Goal: Information Seeking & Learning: Learn about a topic

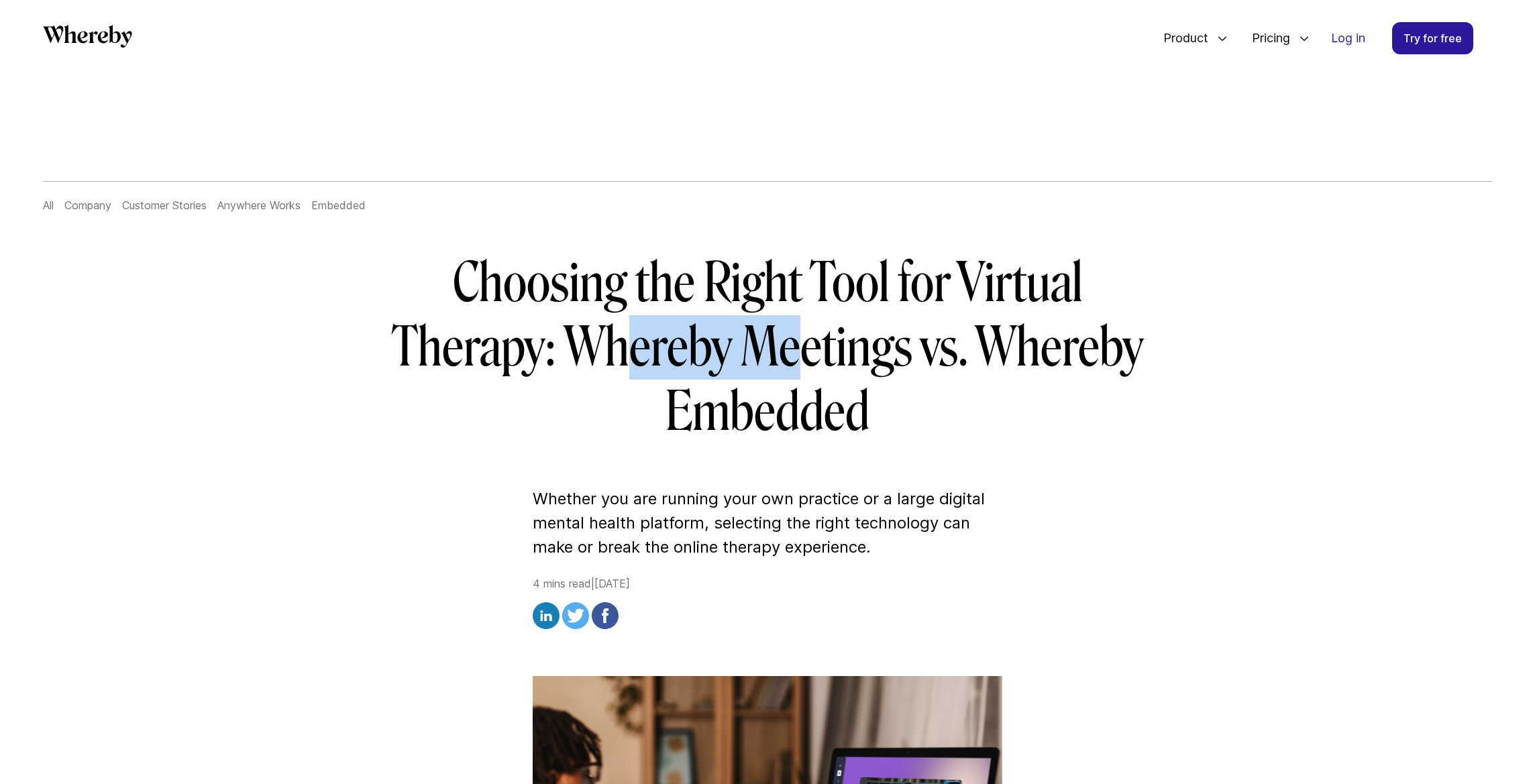
drag, startPoint x: 639, startPoint y: 361, endPoint x: 797, endPoint y: 379, distance: 159.0
click at [797, 379] on h1 "Choosing the Right Tool for Virtual Therapy: Whereby Meetings vs. Whereby Embed…" at bounding box center [767, 347] width 773 height 193
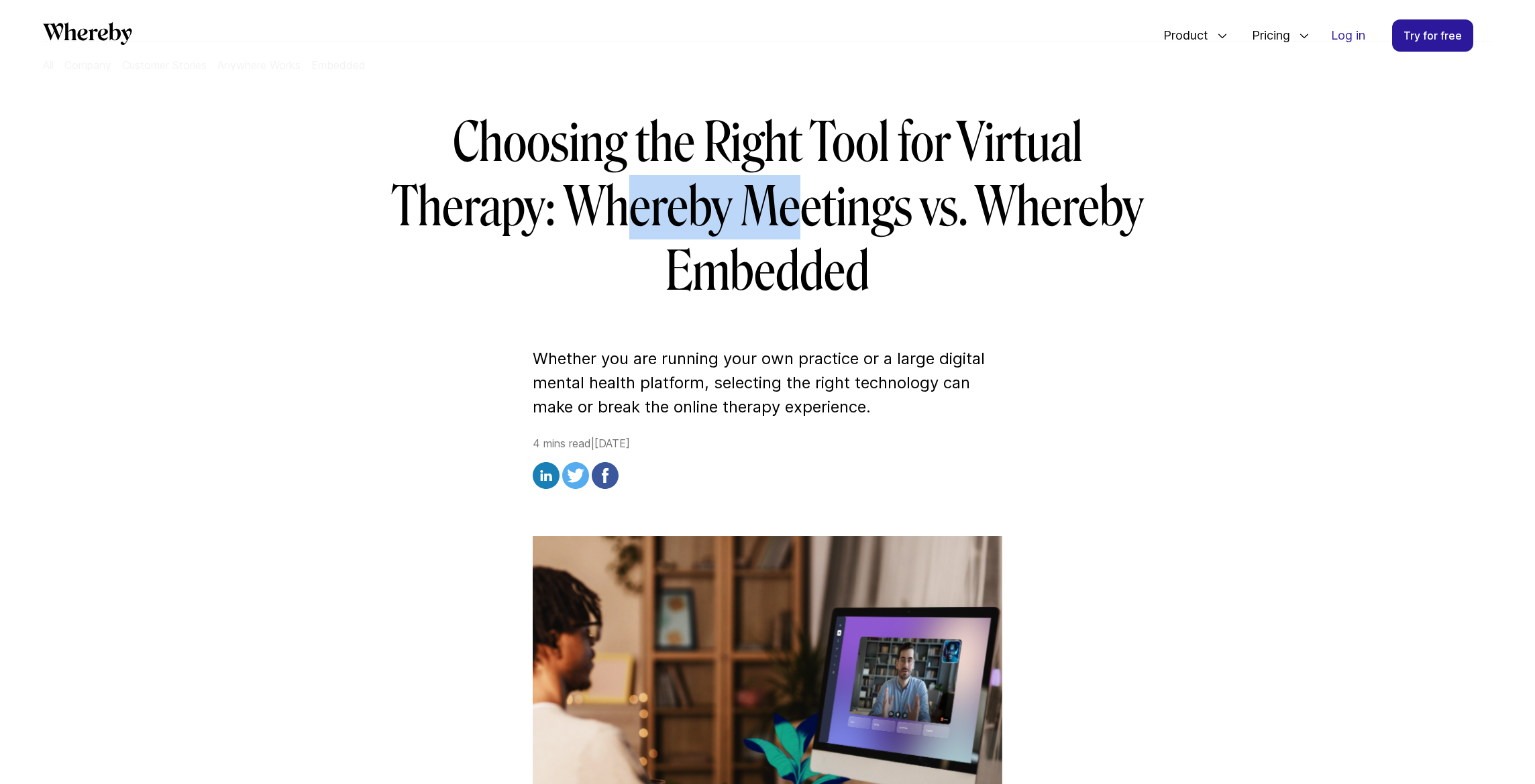
scroll to position [139, 0]
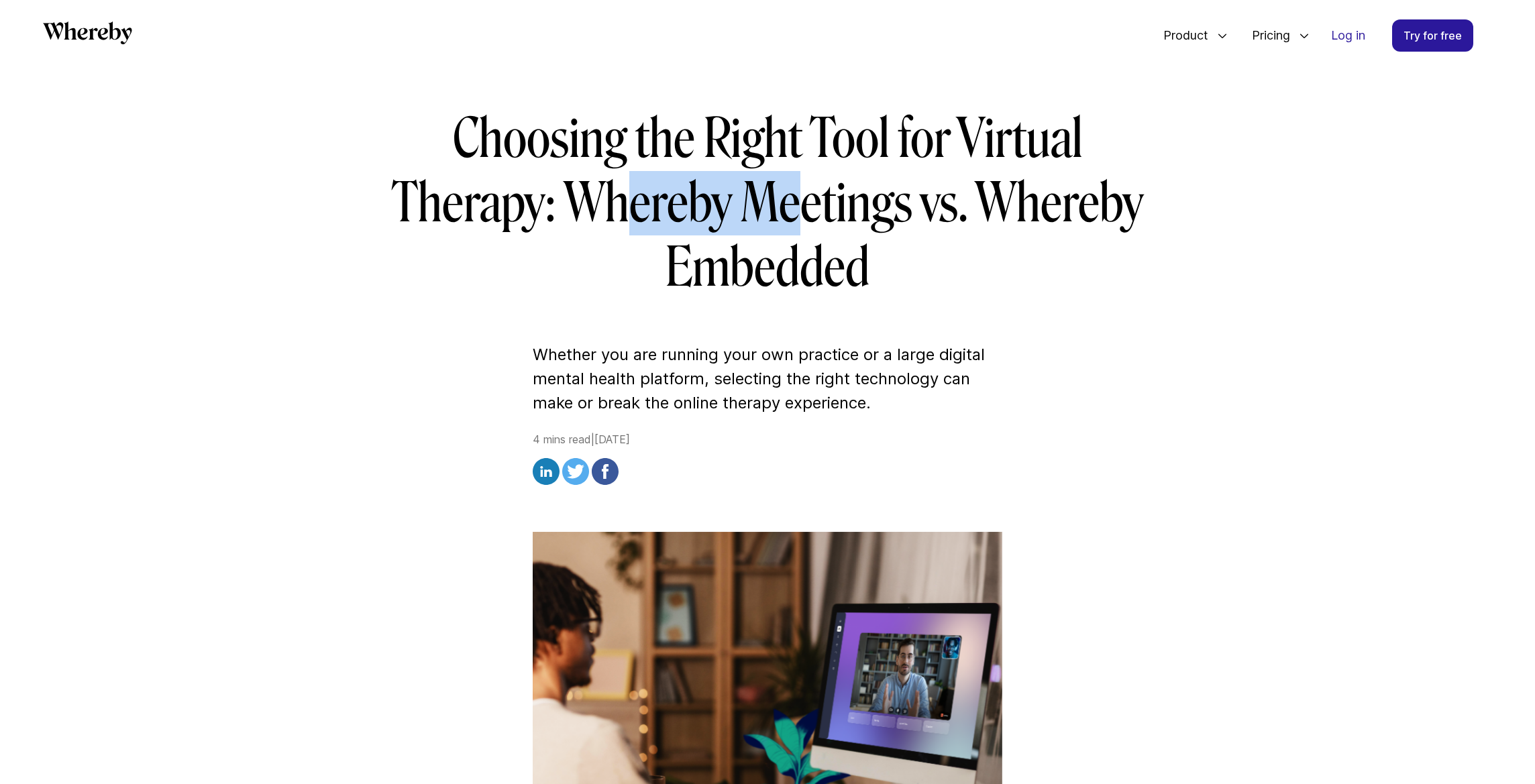
click at [733, 365] on p "Whether you are running your own practice or a large digital mental health plat…" at bounding box center [768, 379] width 470 height 73
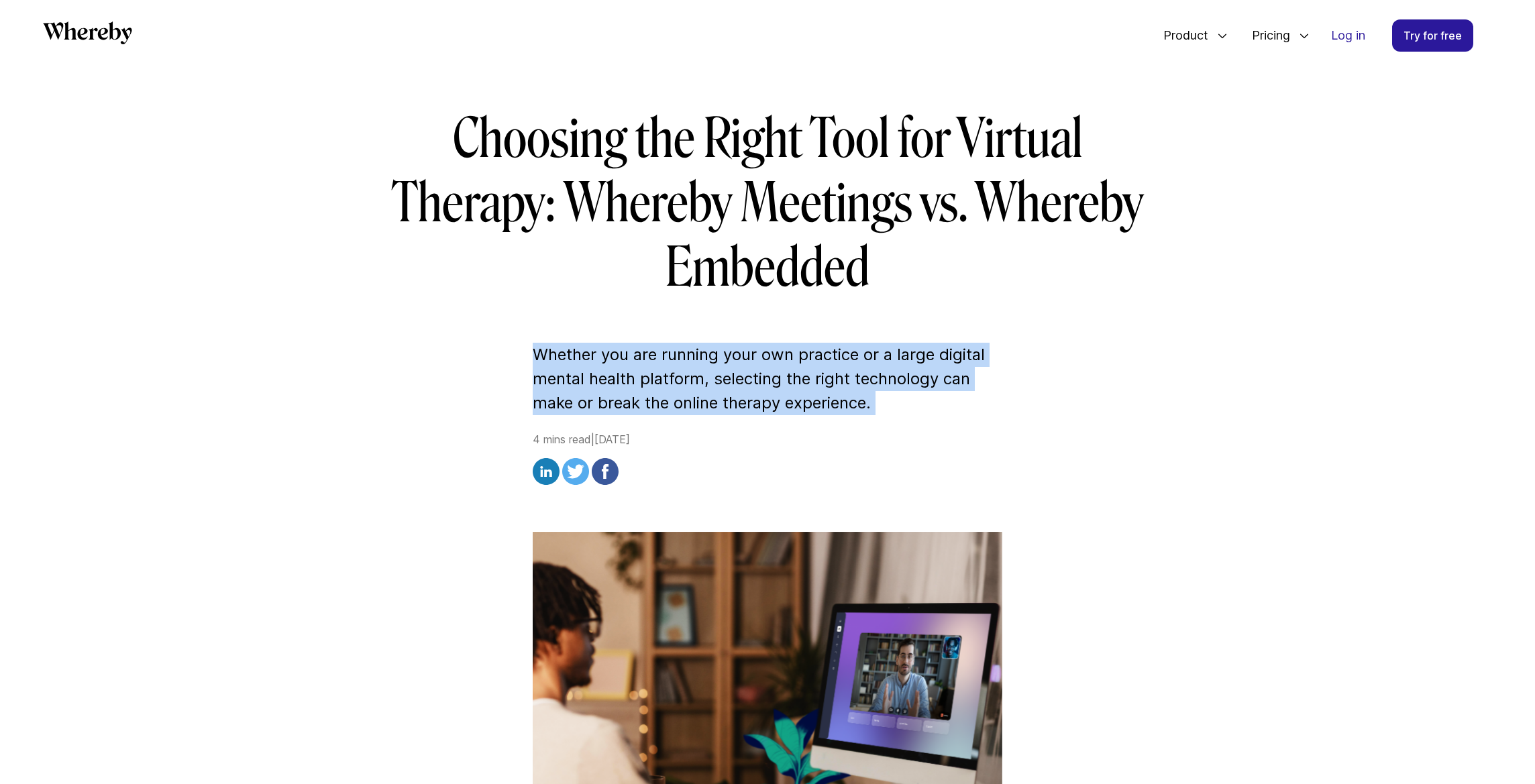
click at [733, 365] on p "Whether you are running your own practice or a large digital mental health plat…" at bounding box center [768, 379] width 470 height 73
click at [802, 367] on p "Whether you are running your own practice or a large digital mental health plat…" at bounding box center [768, 379] width 470 height 73
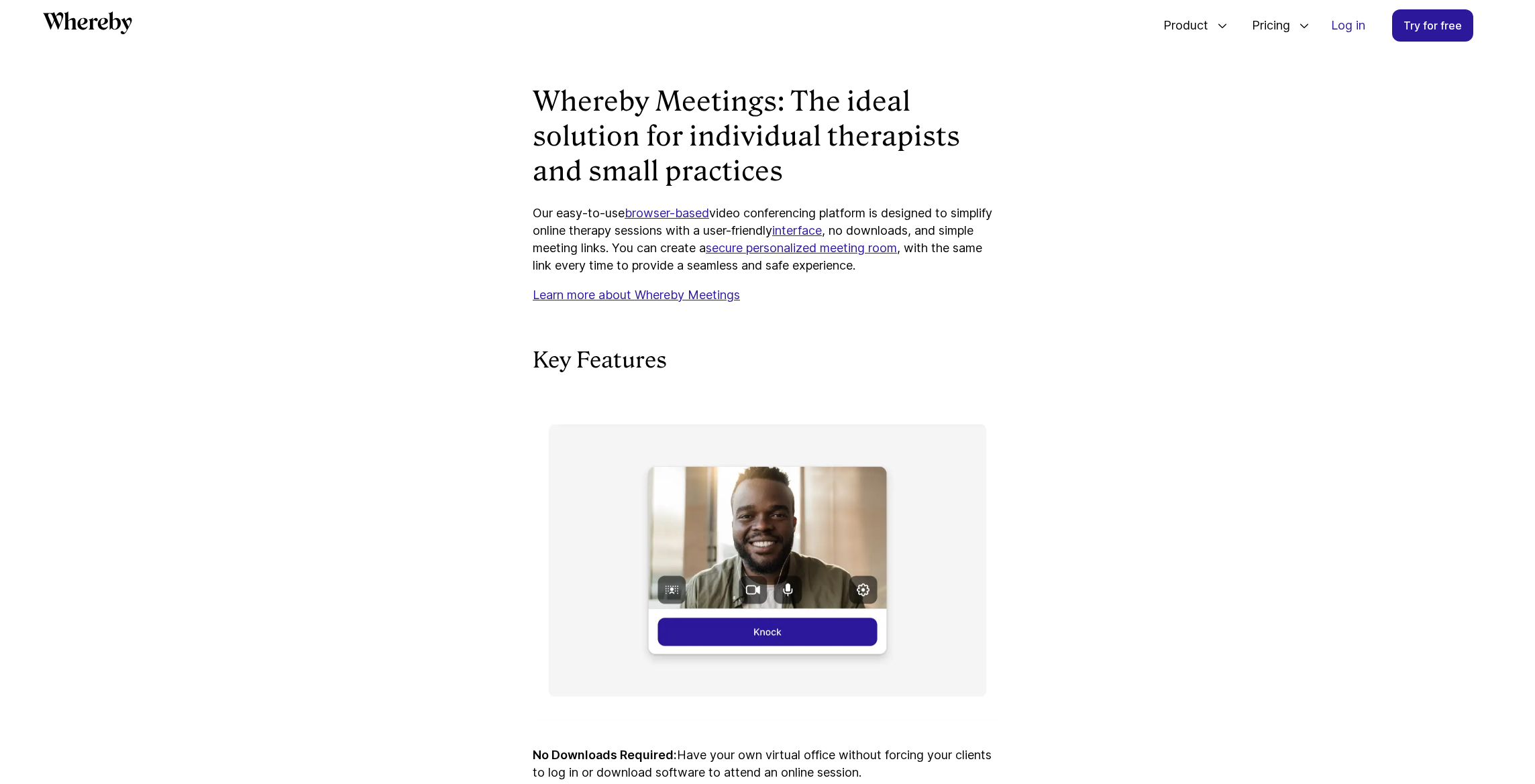
scroll to position [1056, 0]
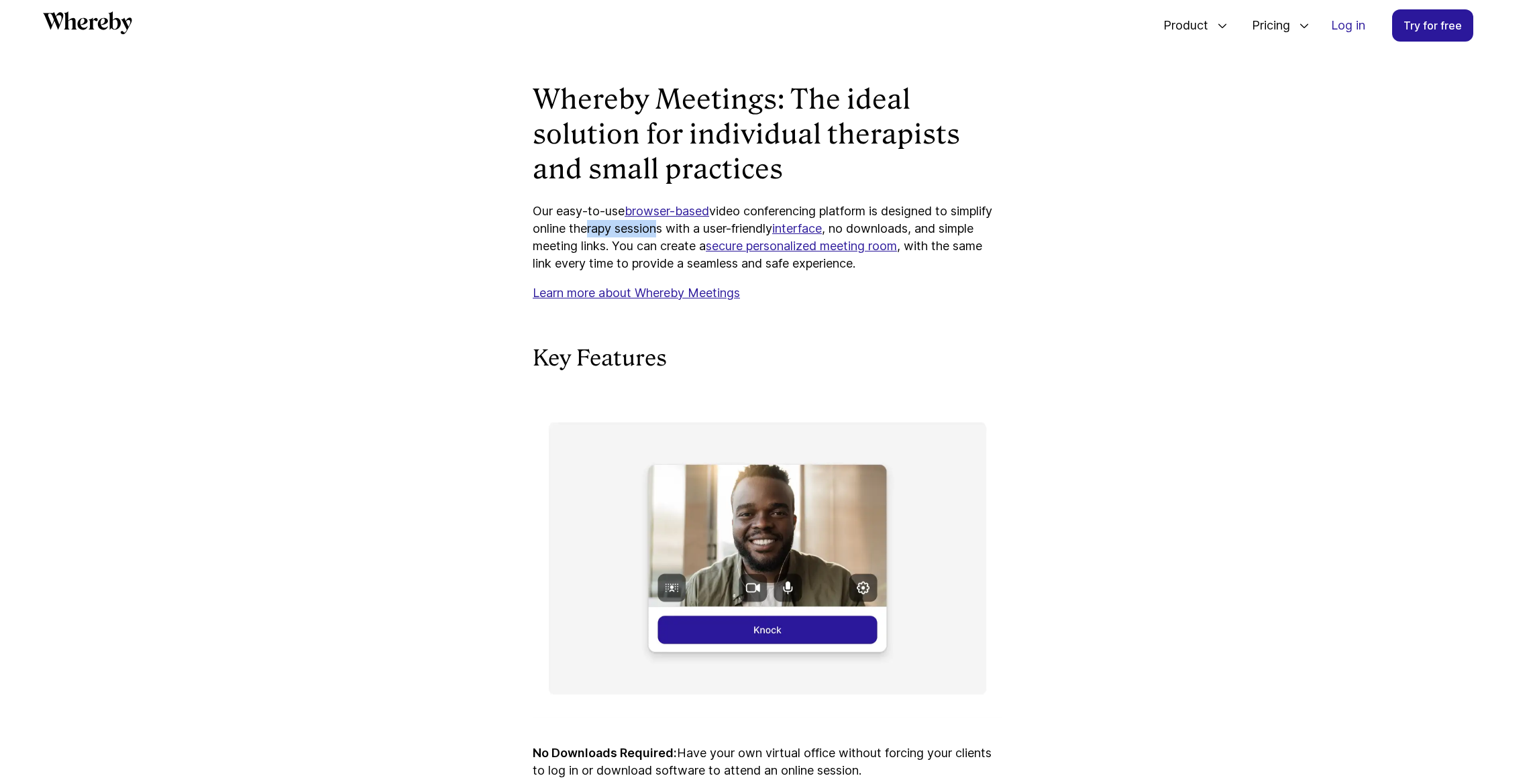
drag, startPoint x: 632, startPoint y: 247, endPoint x: 699, endPoint y: 242, distance: 67.2
click at [699, 242] on p "Our easy-to-use browser-based video conferencing platform is designed to simpli…" at bounding box center [768, 238] width 470 height 70
drag, startPoint x: 586, startPoint y: 265, endPoint x: 618, endPoint y: 261, distance: 32.2
click at [618, 261] on p "Our easy-to-use browser-based video conferencing platform is designed to simpli…" at bounding box center [768, 238] width 470 height 70
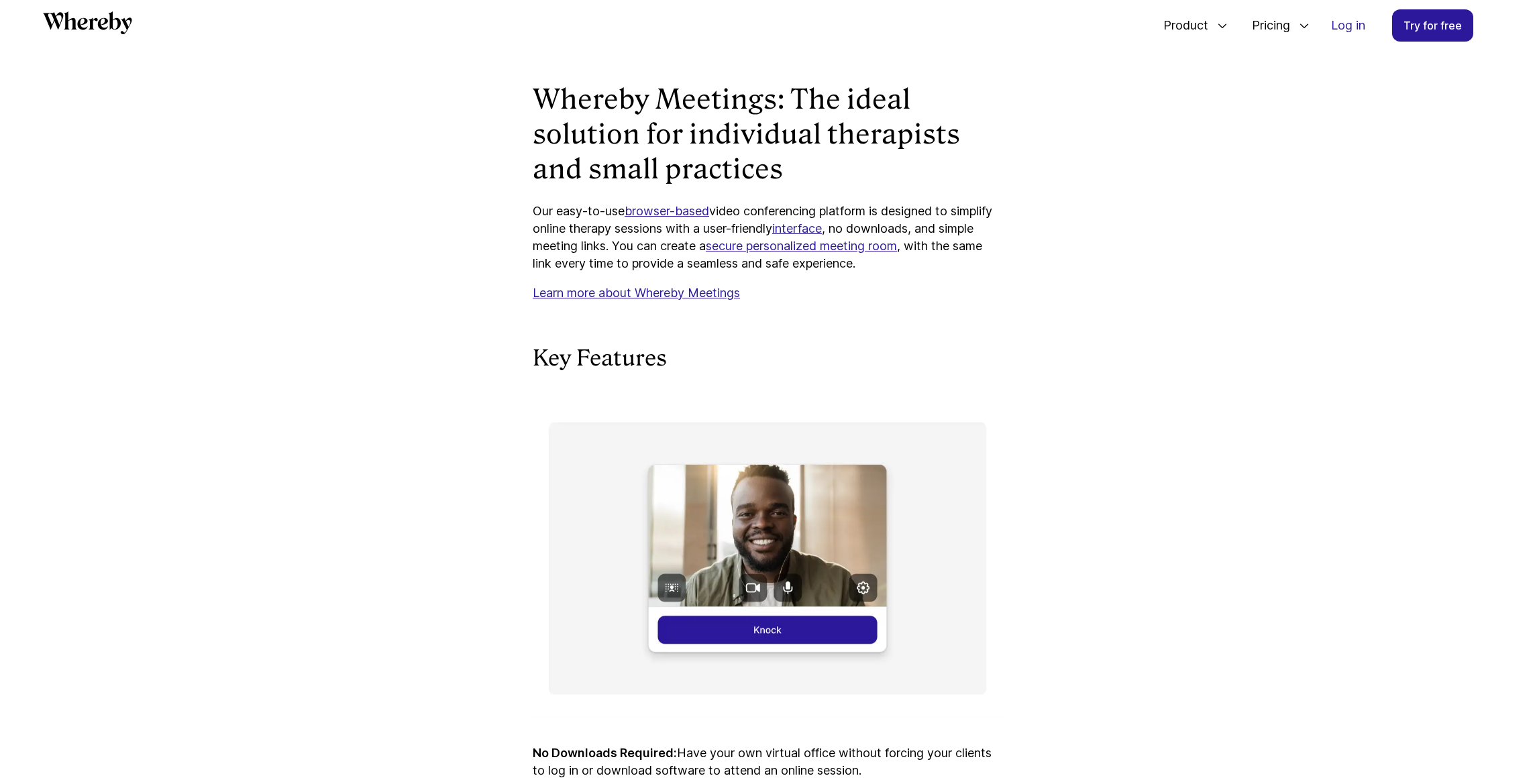
click at [669, 261] on p "Our easy-to-use browser-based video conferencing platform is designed to simpli…" at bounding box center [768, 238] width 470 height 70
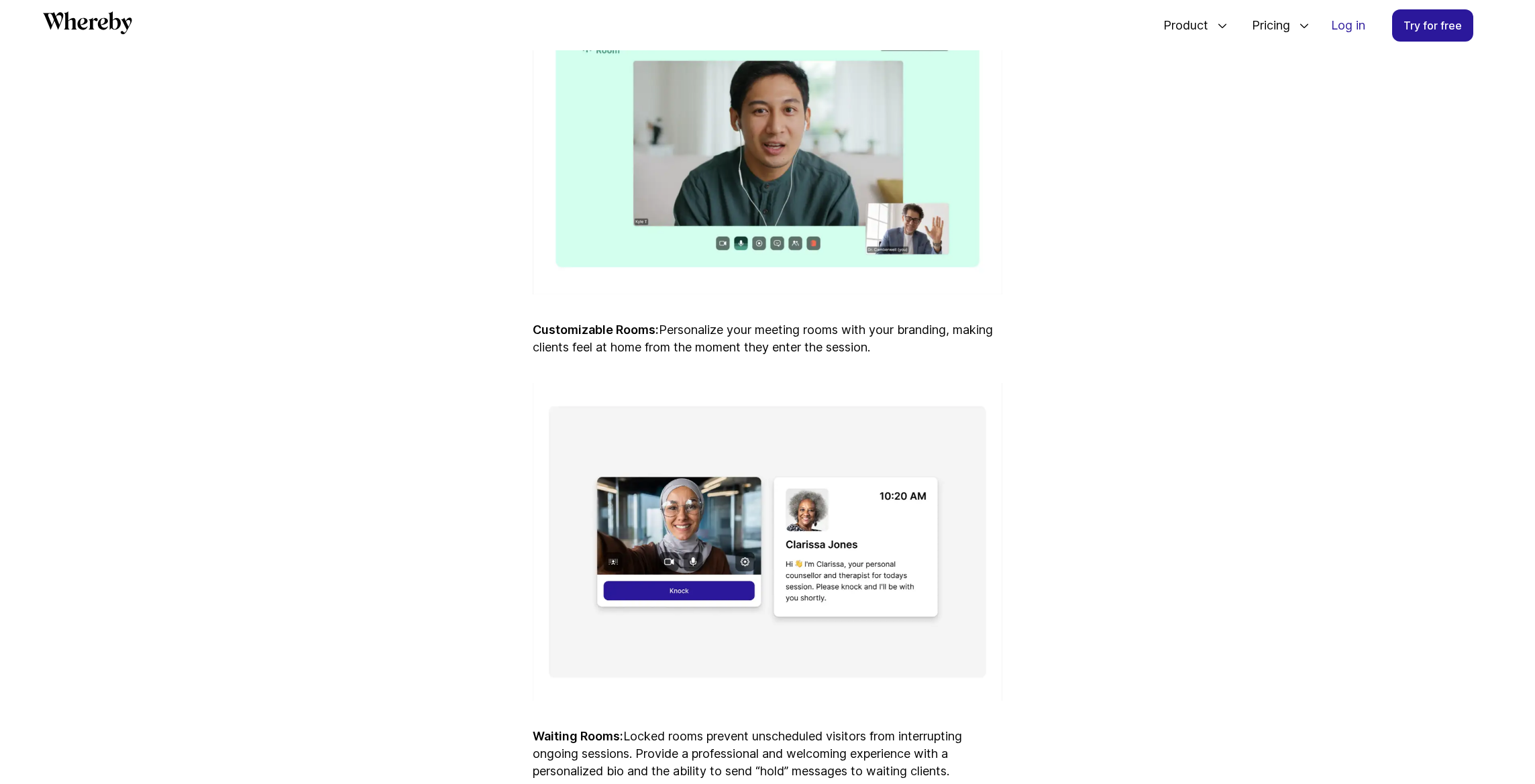
scroll to position [1889, 0]
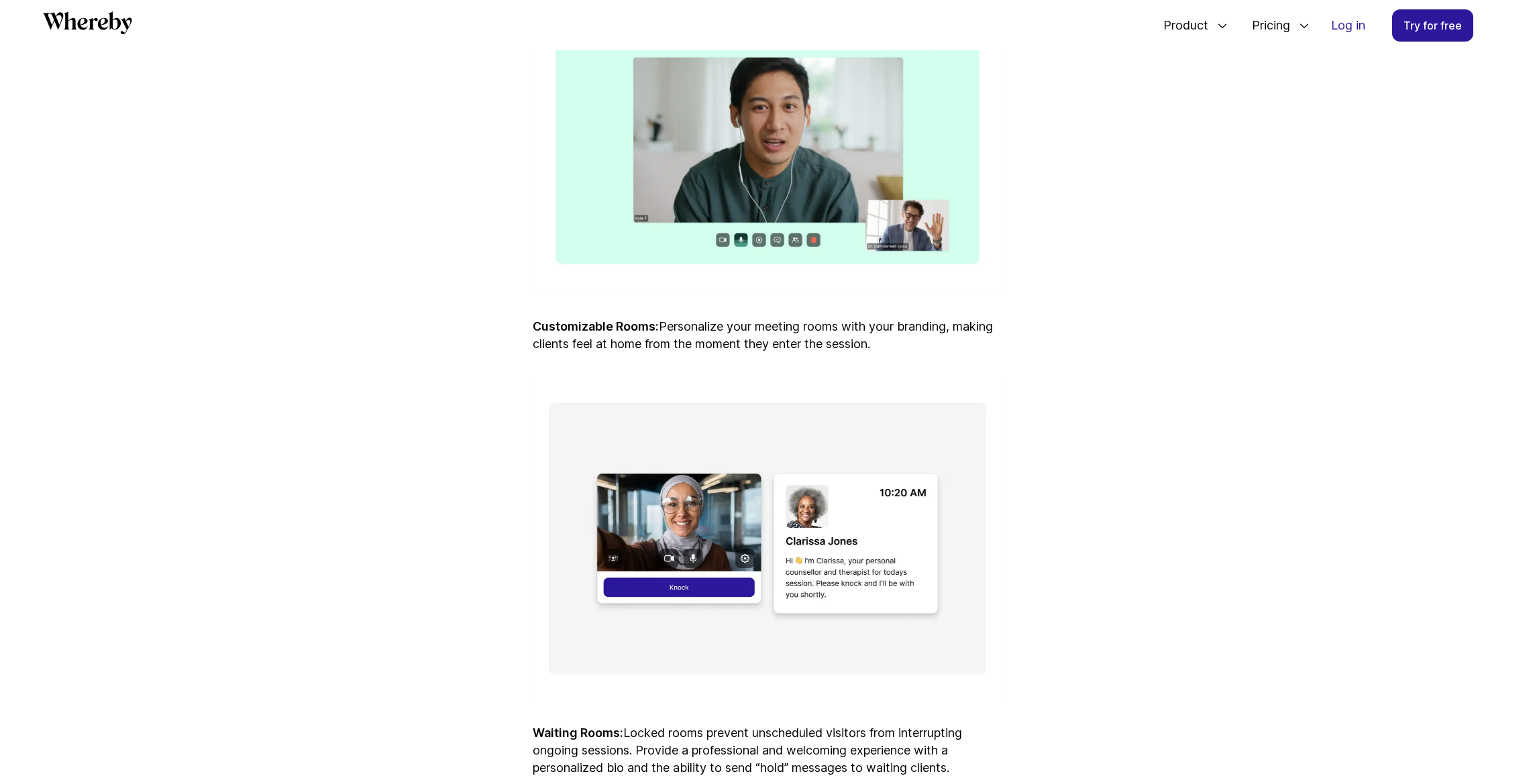
click at [779, 350] on p "Customizable Rooms: Personalize your meeting rooms with your branding, making c…" at bounding box center [768, 335] width 470 height 35
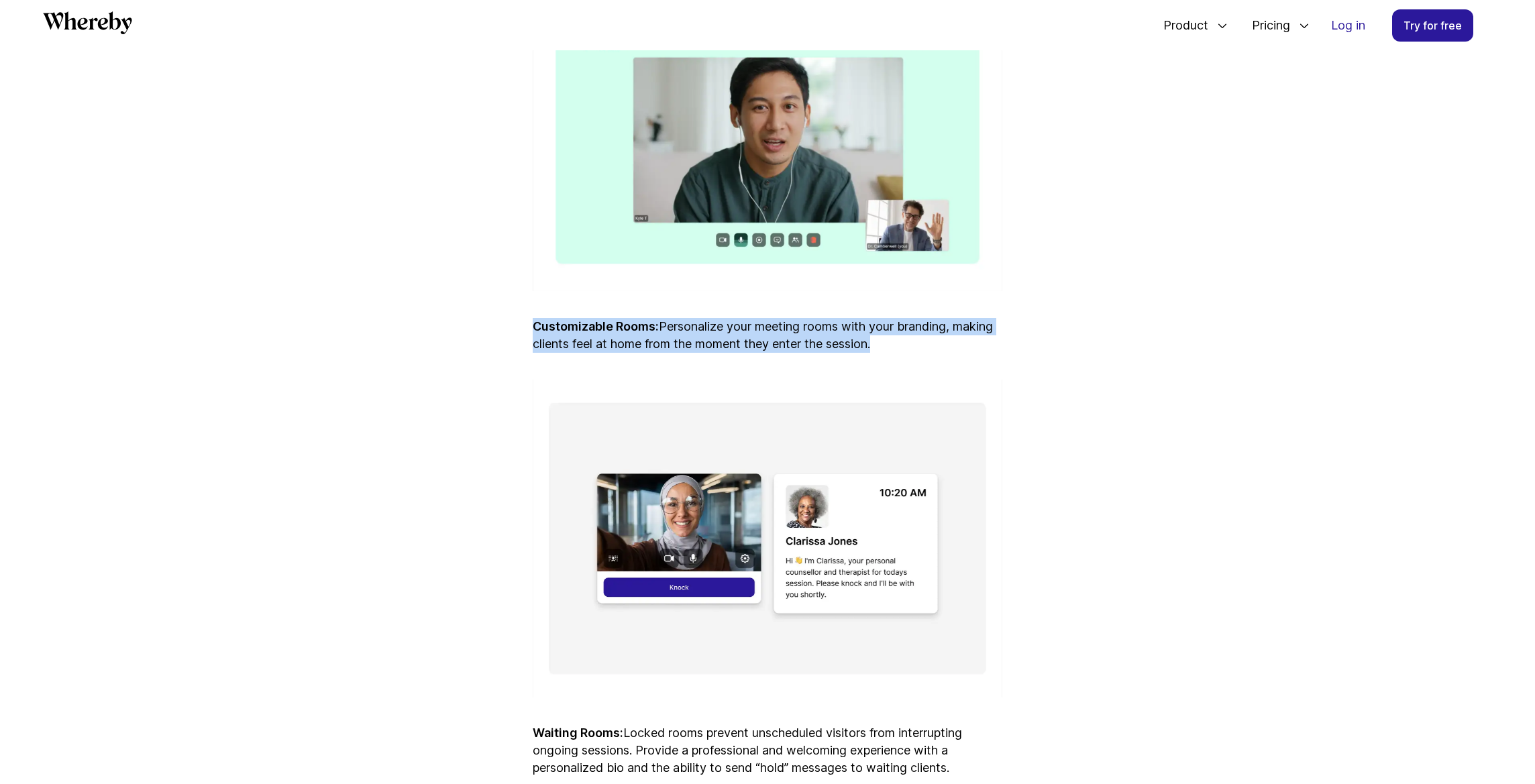
click at [814, 347] on p "Customizable Rooms: Personalize your meeting rooms with your branding, making c…" at bounding box center [768, 335] width 470 height 35
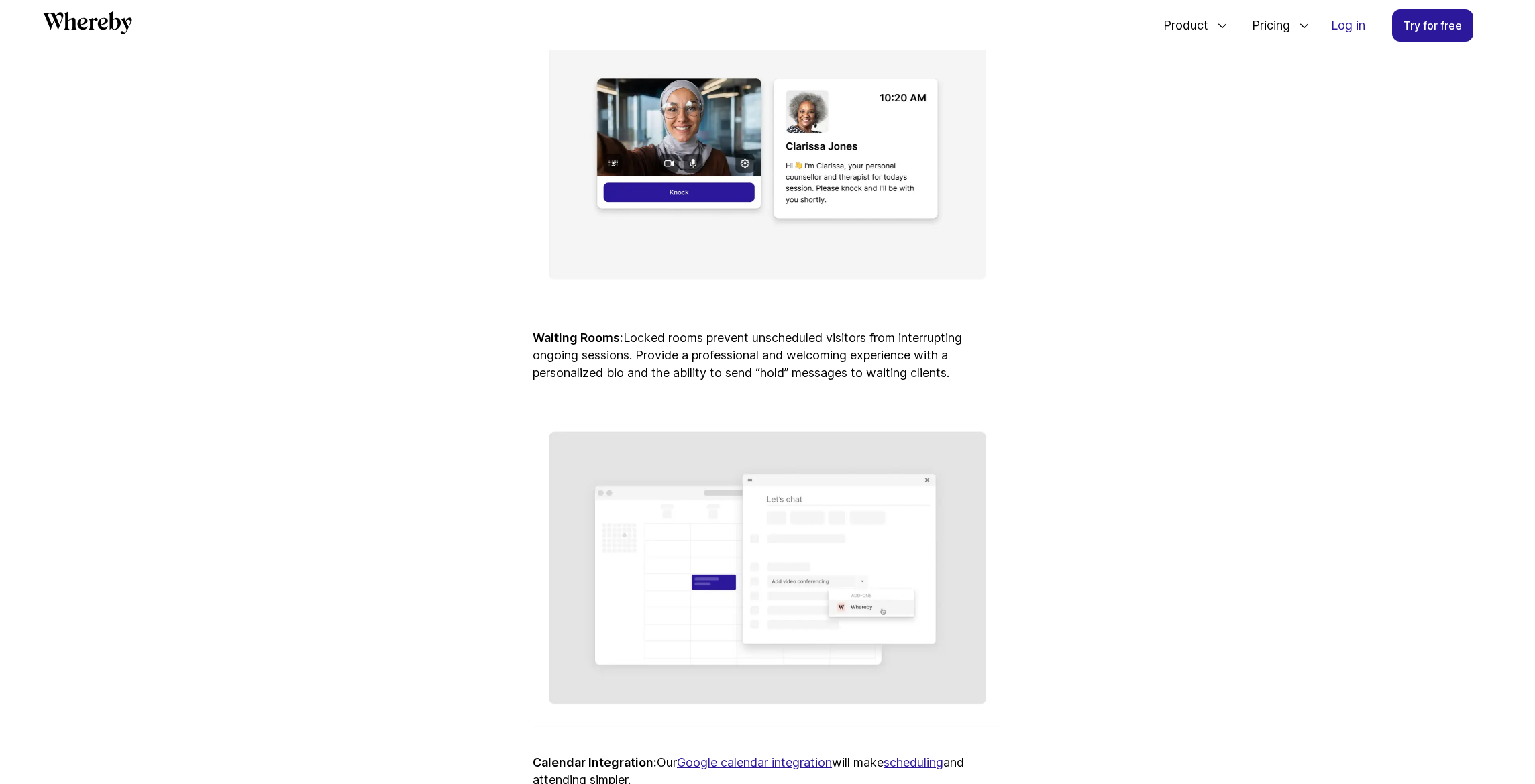
scroll to position [2312, 0]
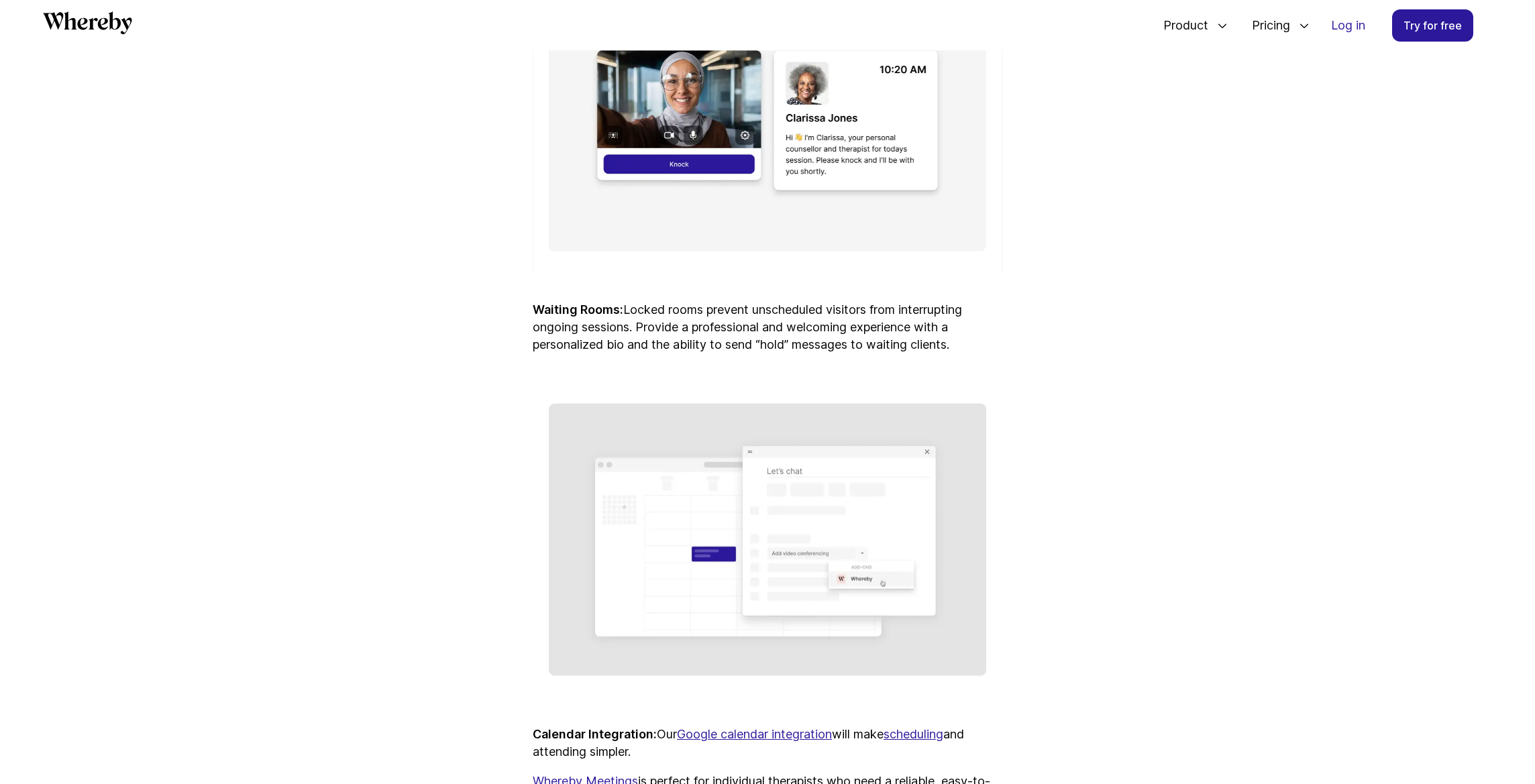
click at [814, 348] on p "Waiting Rooms: Locked rooms prevent unscheduled visitors from interrupting ongo…" at bounding box center [768, 327] width 470 height 52
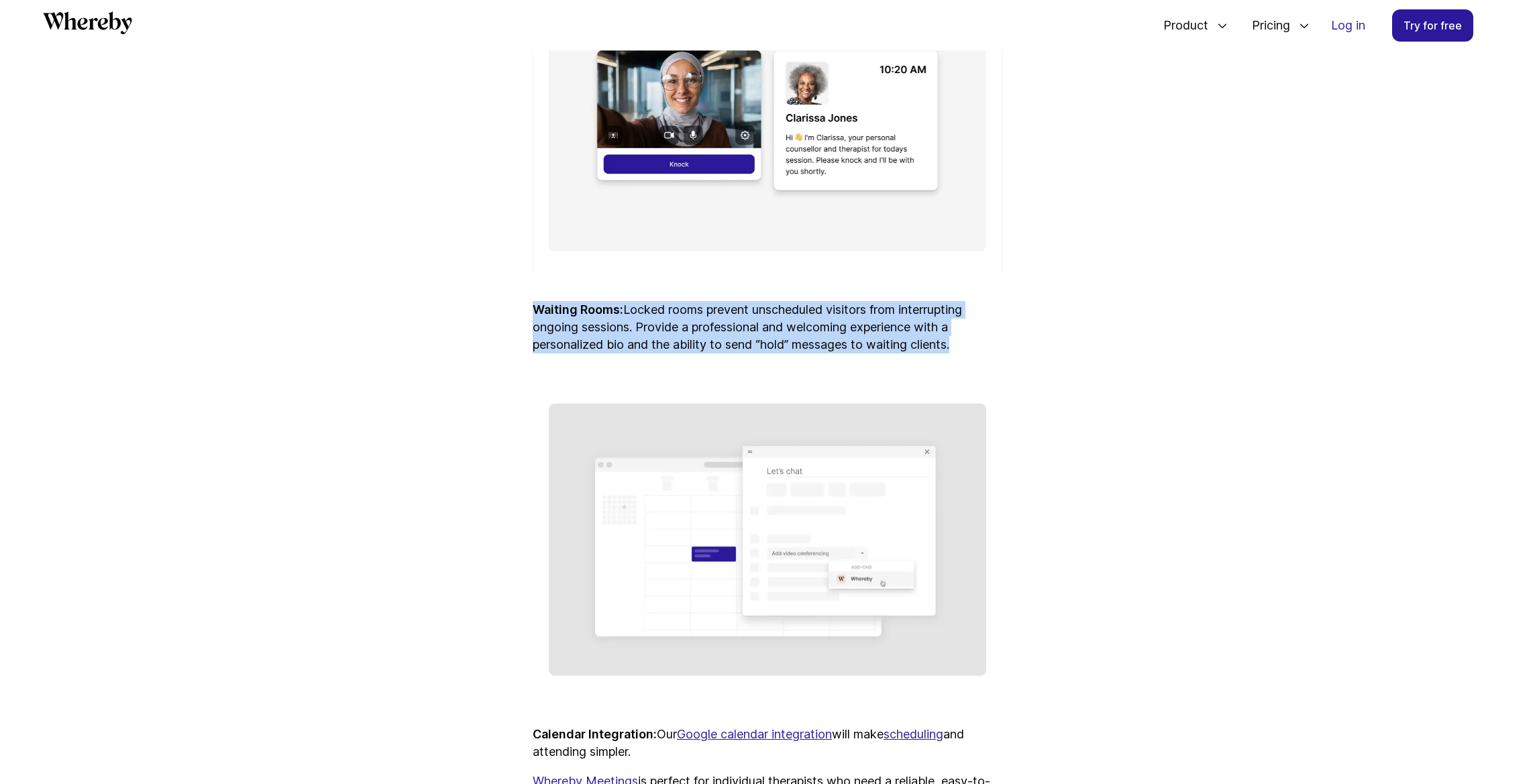
click at [814, 348] on p "Waiting Rooms: Locked rooms prevent unscheduled visitors from interrupting ongo…" at bounding box center [768, 327] width 470 height 52
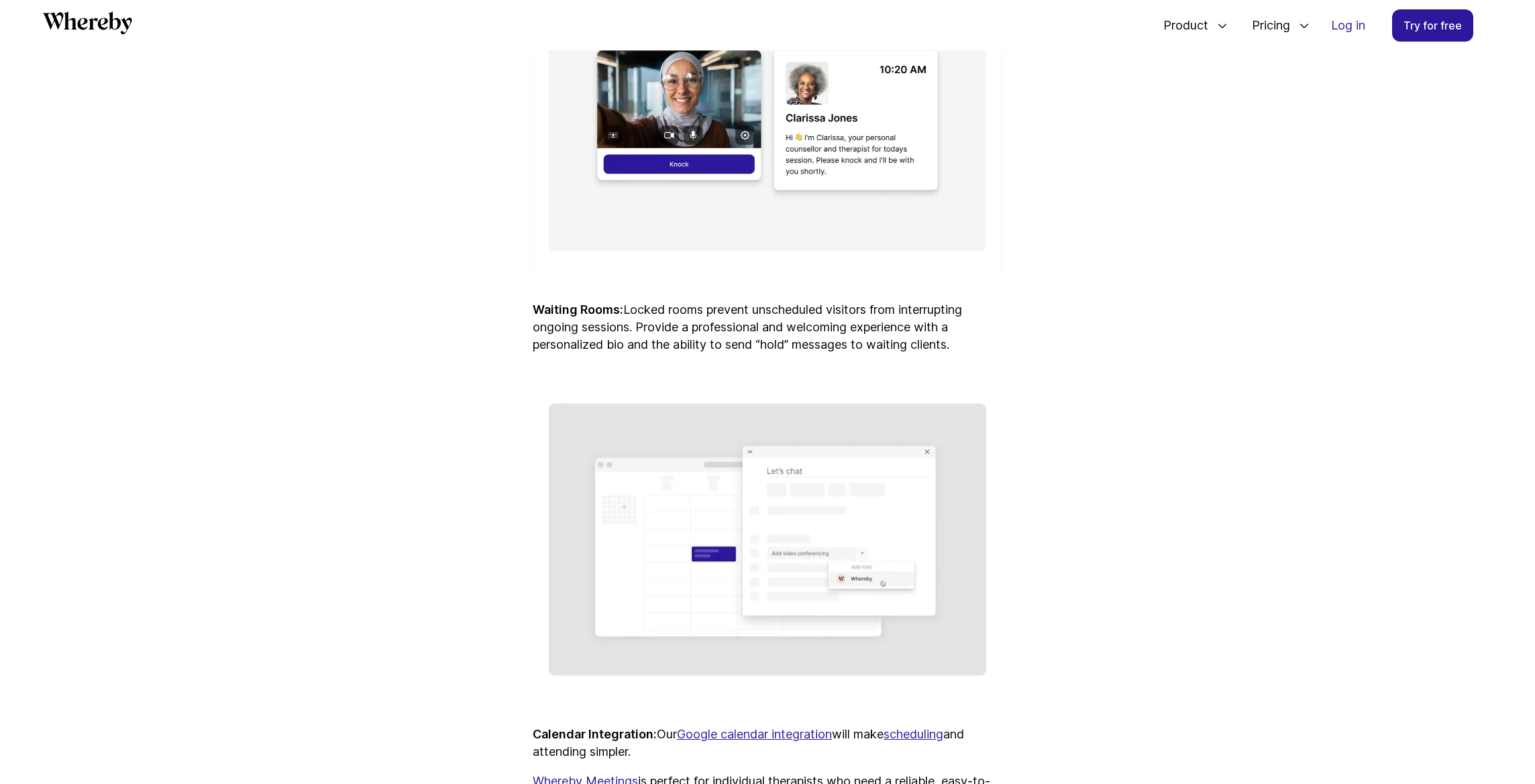
click at [814, 348] on p "Waiting Rooms: Locked rooms prevent unscheduled visitors from interrupting ongo…" at bounding box center [768, 327] width 470 height 52
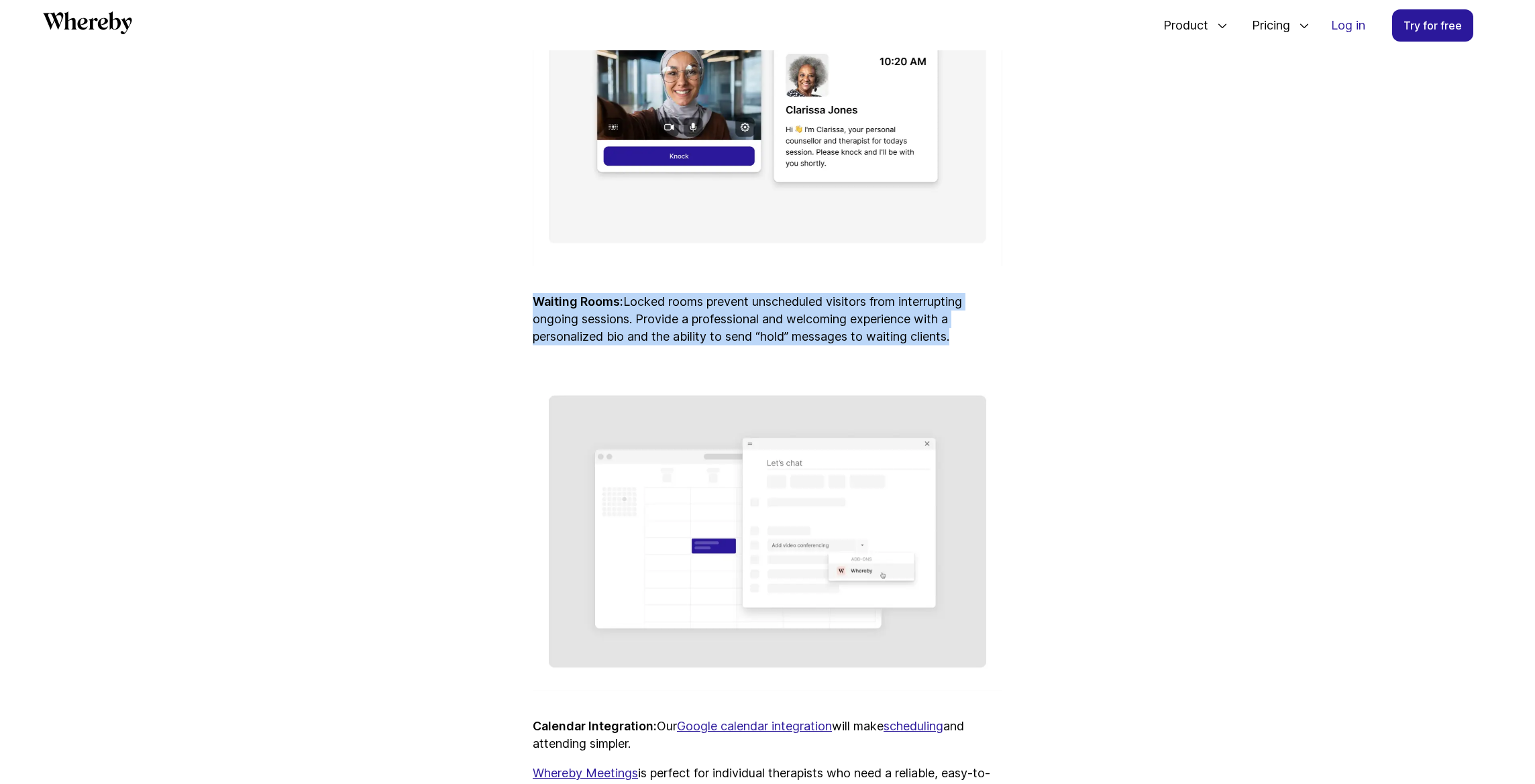
scroll to position [2322, 0]
click at [814, 344] on p "Waiting Rooms: Locked rooms prevent unscheduled visitors from interrupting ongo…" at bounding box center [768, 317] width 470 height 52
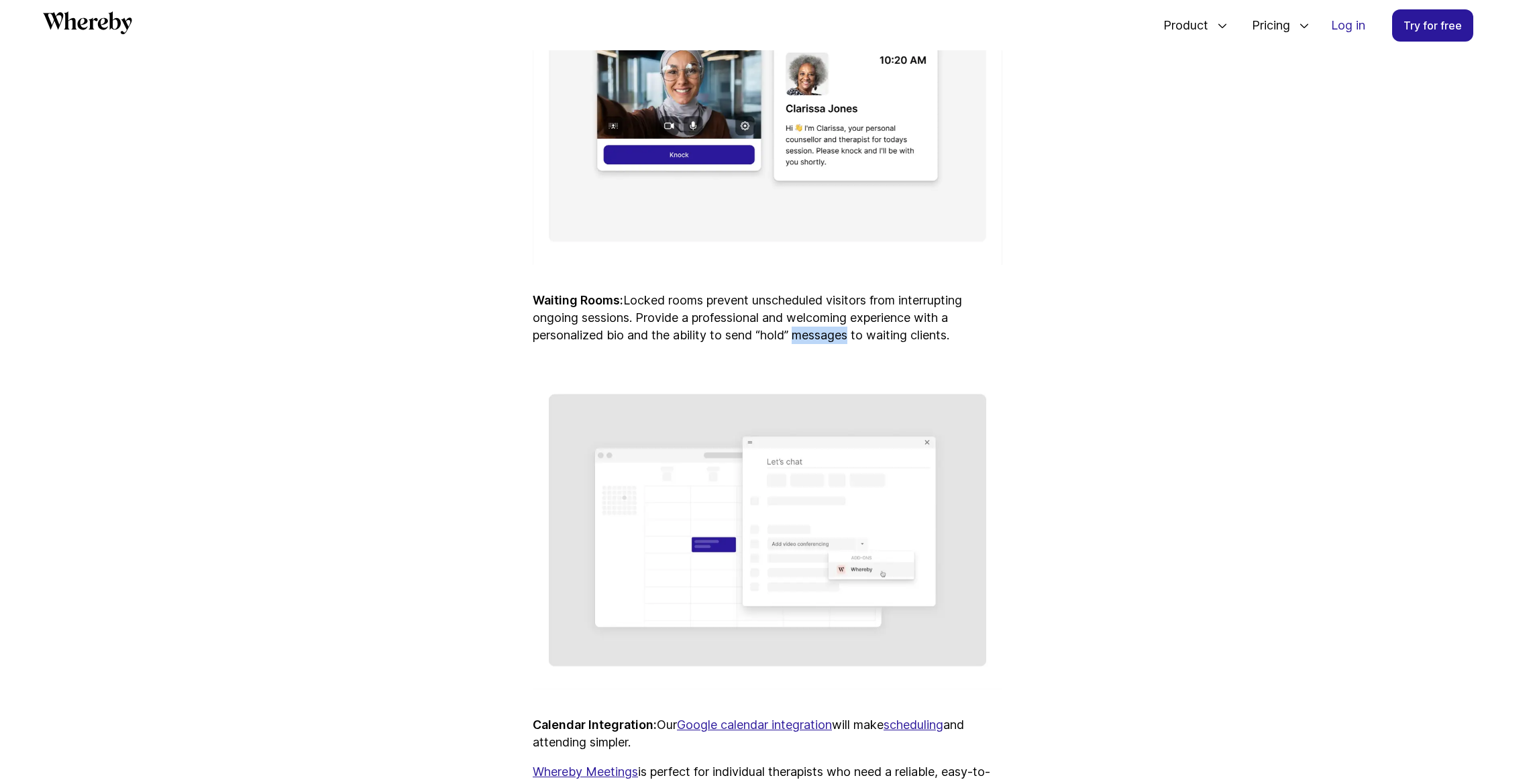
click at [814, 344] on p "Waiting Rooms: Locked rooms prevent unscheduled visitors from interrupting ongo…" at bounding box center [768, 317] width 470 height 52
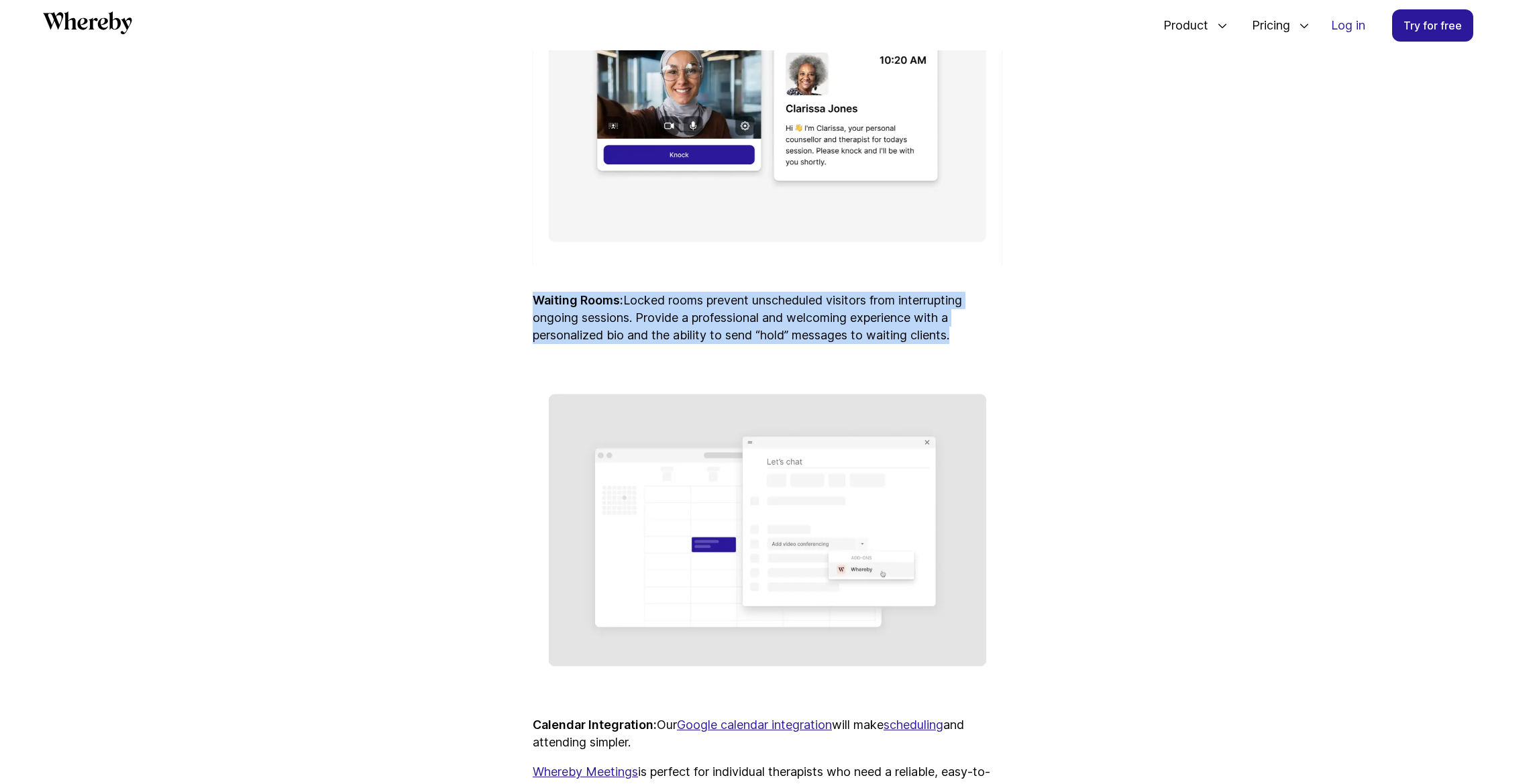
click at [814, 344] on p "Waiting Rooms: Locked rooms prevent unscheduled visitors from interrupting ongo…" at bounding box center [768, 317] width 470 height 52
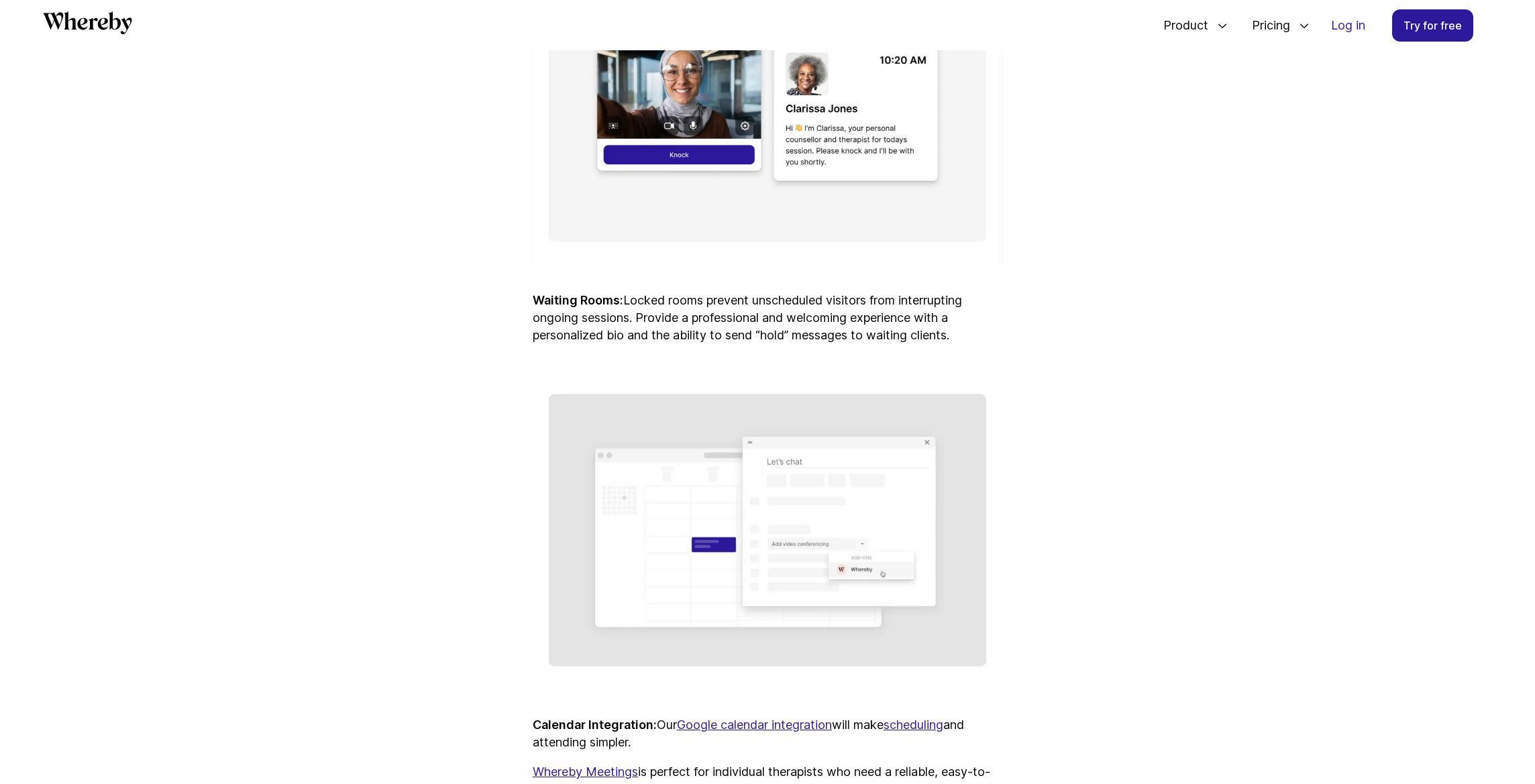
click at [814, 344] on p "Waiting Rooms: Locked rooms prevent unscheduled visitors from interrupting ongo…" at bounding box center [768, 317] width 470 height 52
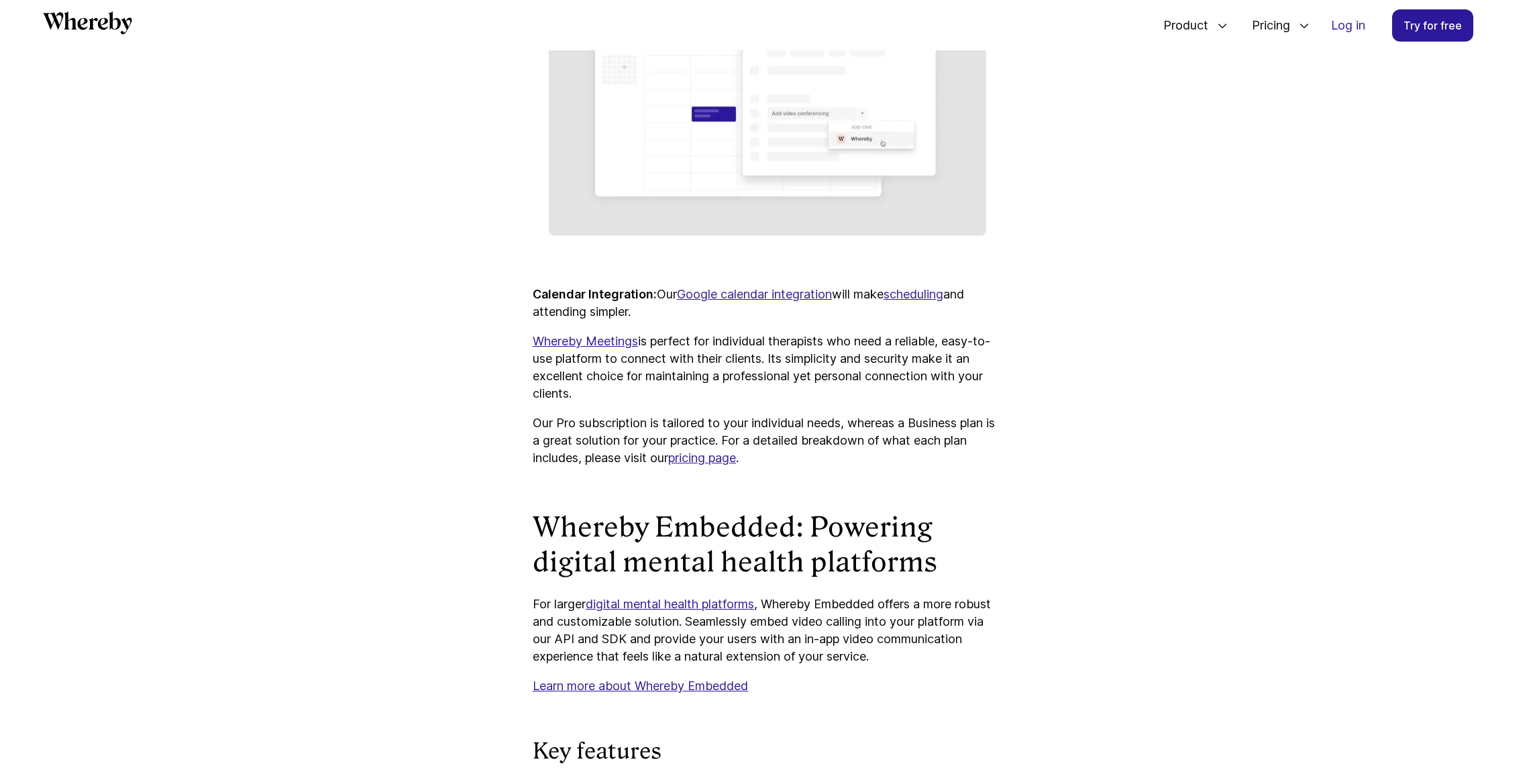
scroll to position [2754, 0]
click at [782, 375] on p "Whereby Meetings is perfect for individual therapists who need a reliable, easy…" at bounding box center [768, 366] width 470 height 70
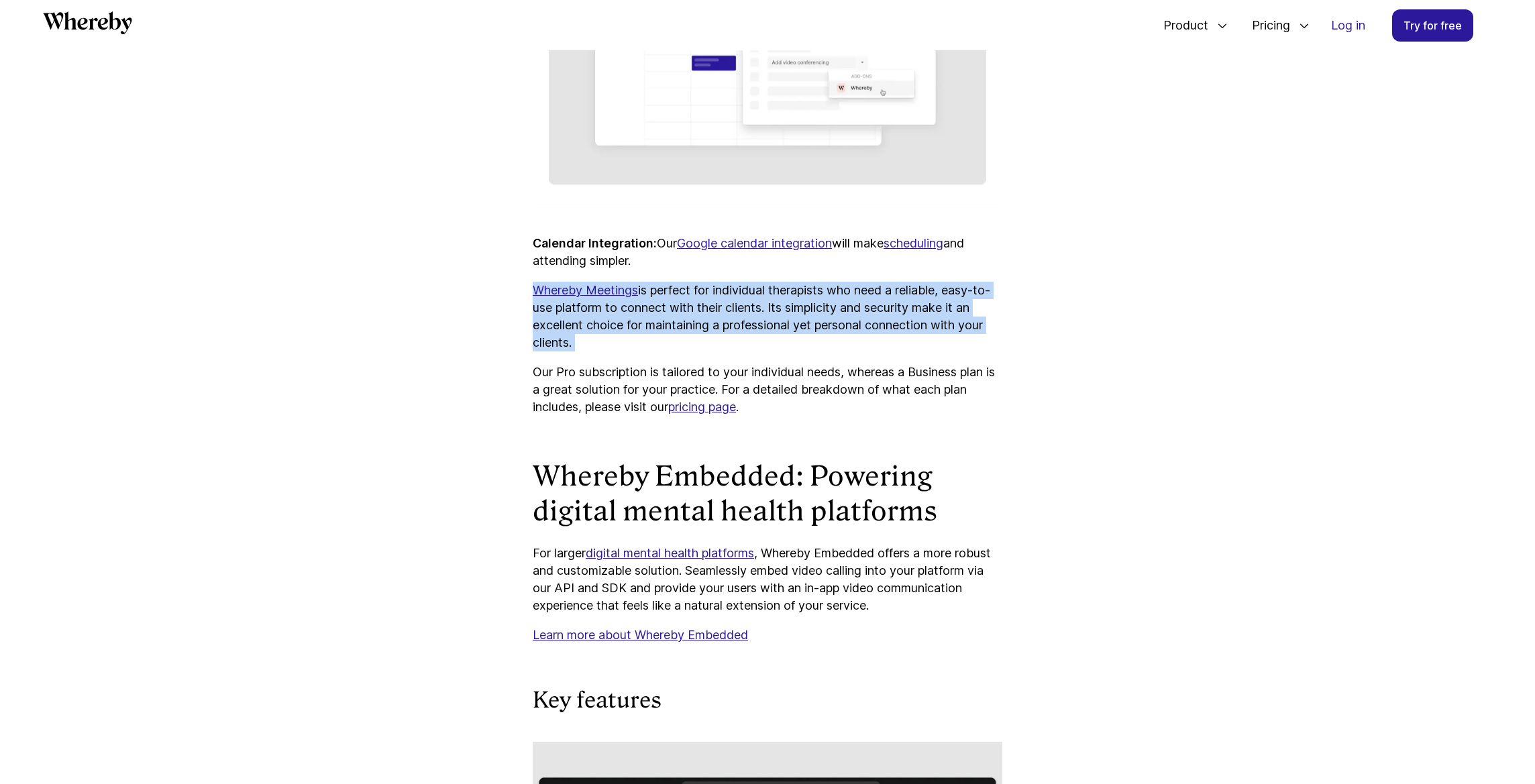
scroll to position [2806, 0]
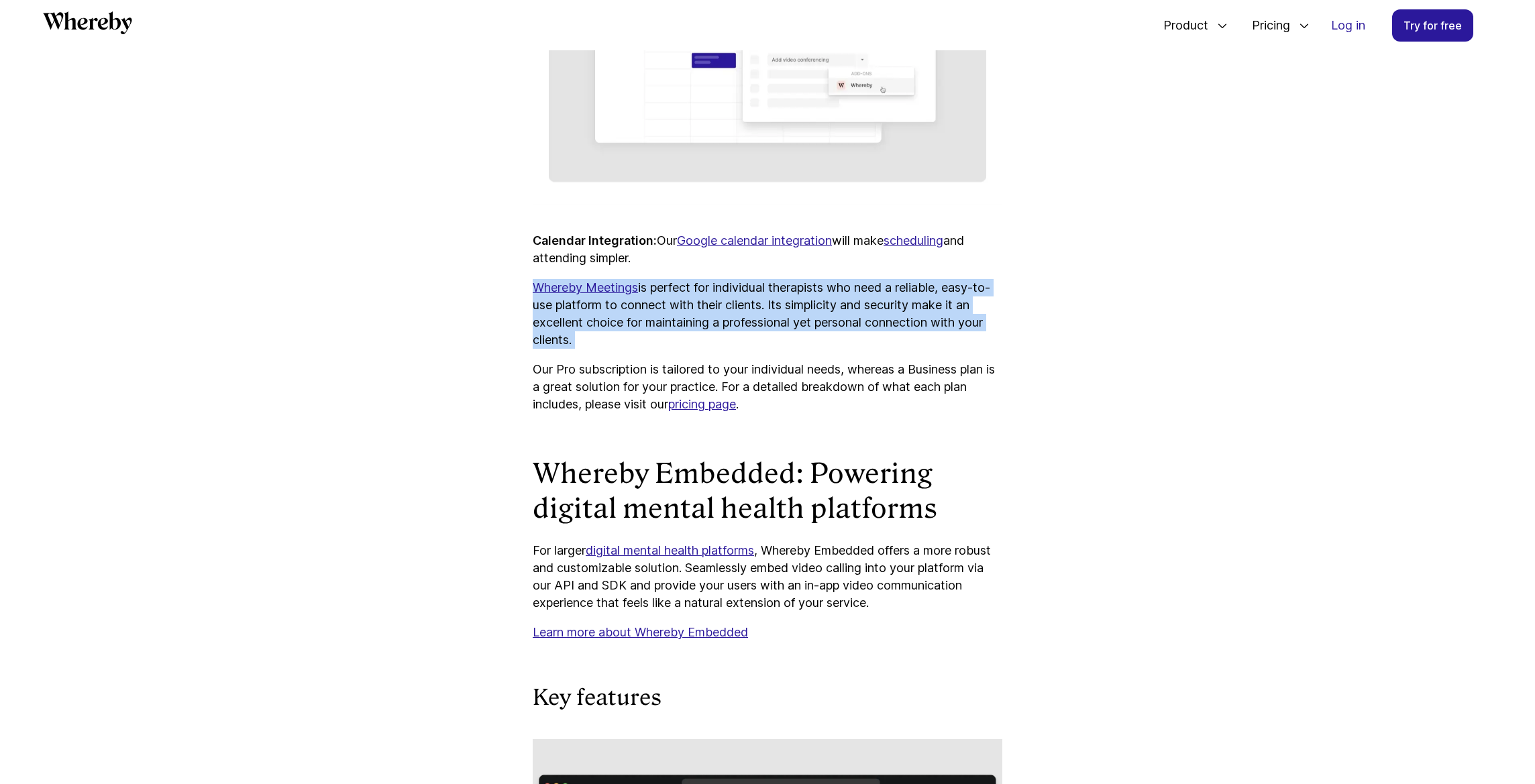
click at [789, 404] on p "Our Pro subscription is tailored to your individual needs, whereas a Business p…" at bounding box center [768, 386] width 470 height 52
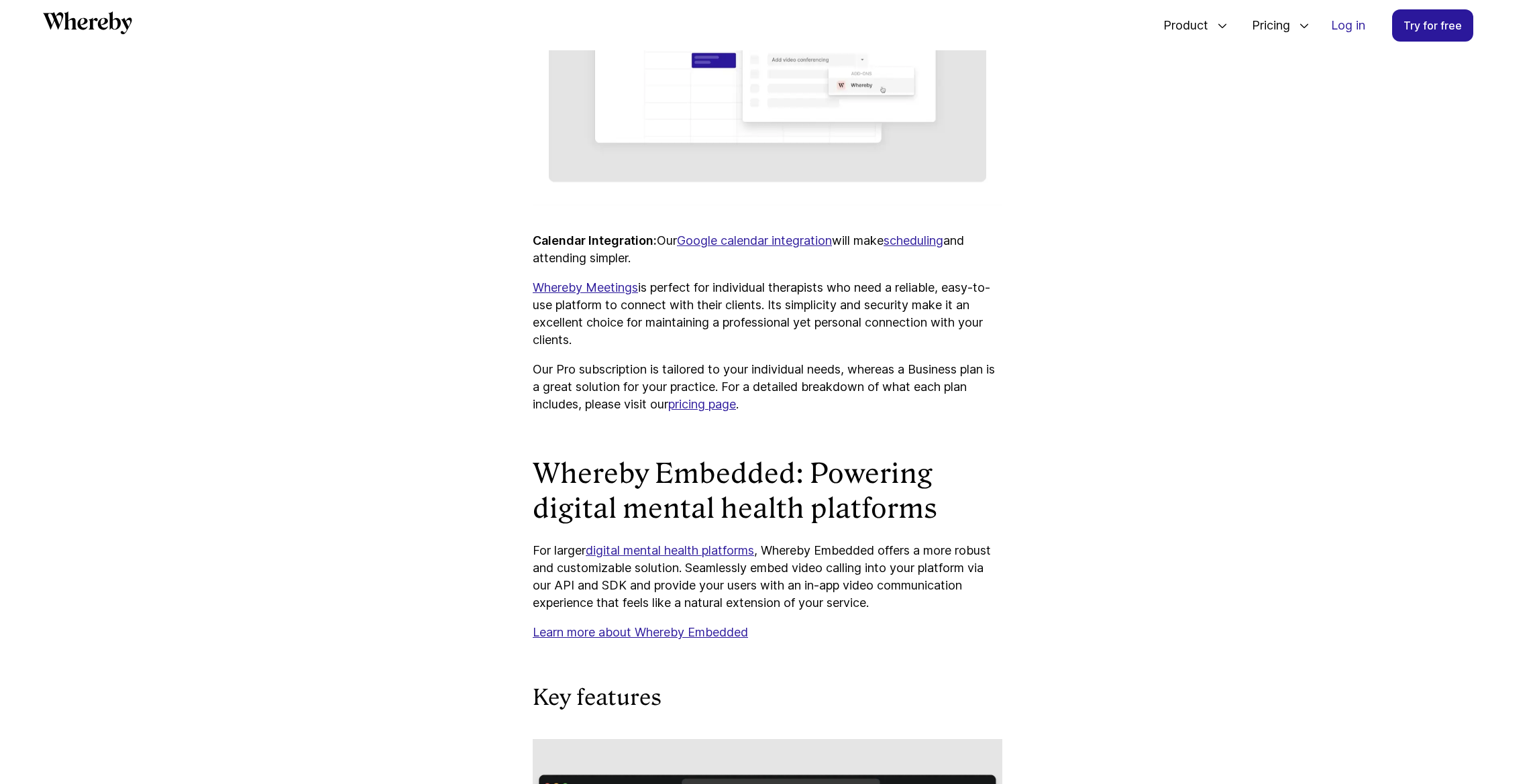
click at [789, 404] on p "Our Pro subscription is tailored to your individual needs, whereas a Business p…" at bounding box center [768, 386] width 470 height 52
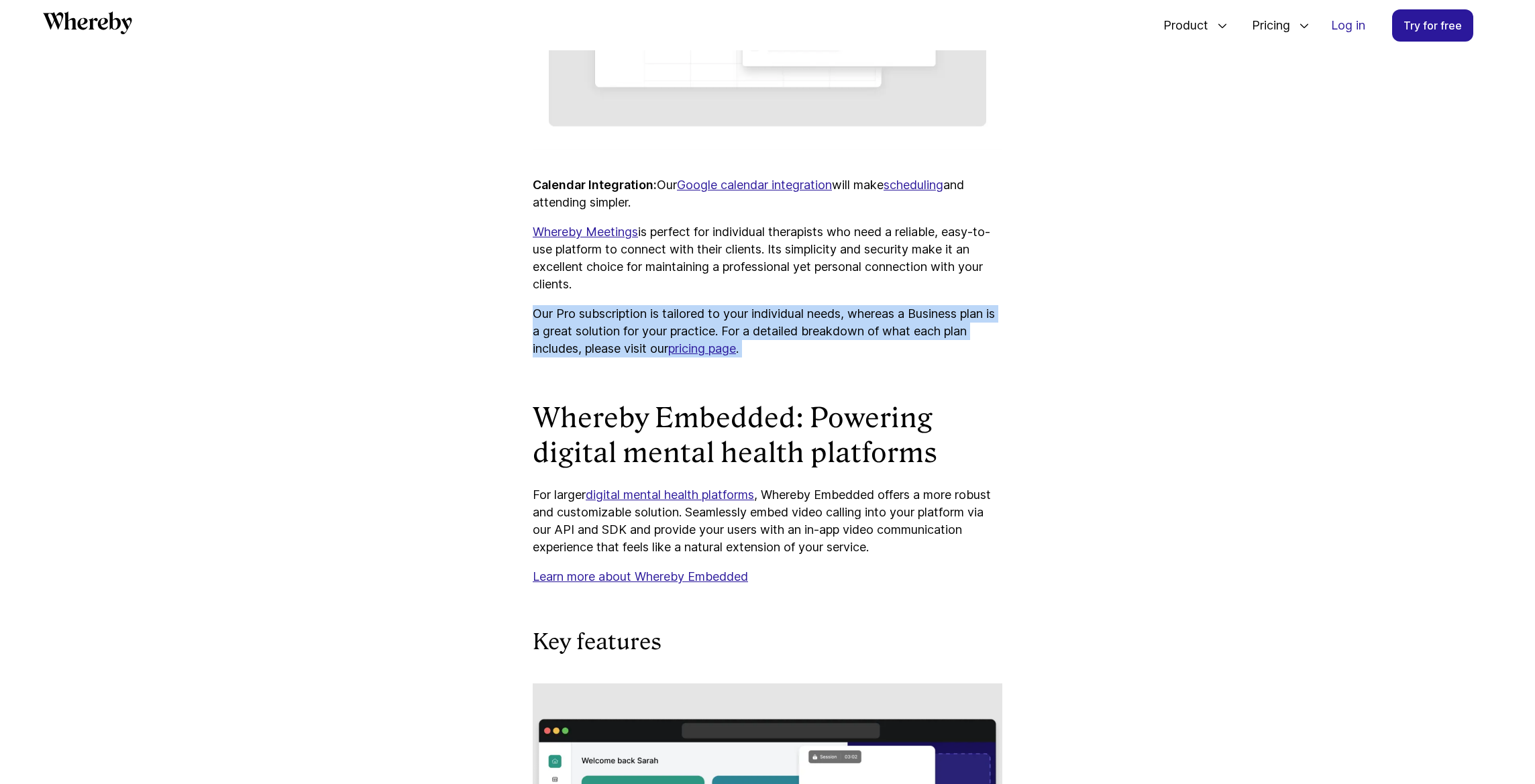
scroll to position [2864, 0]
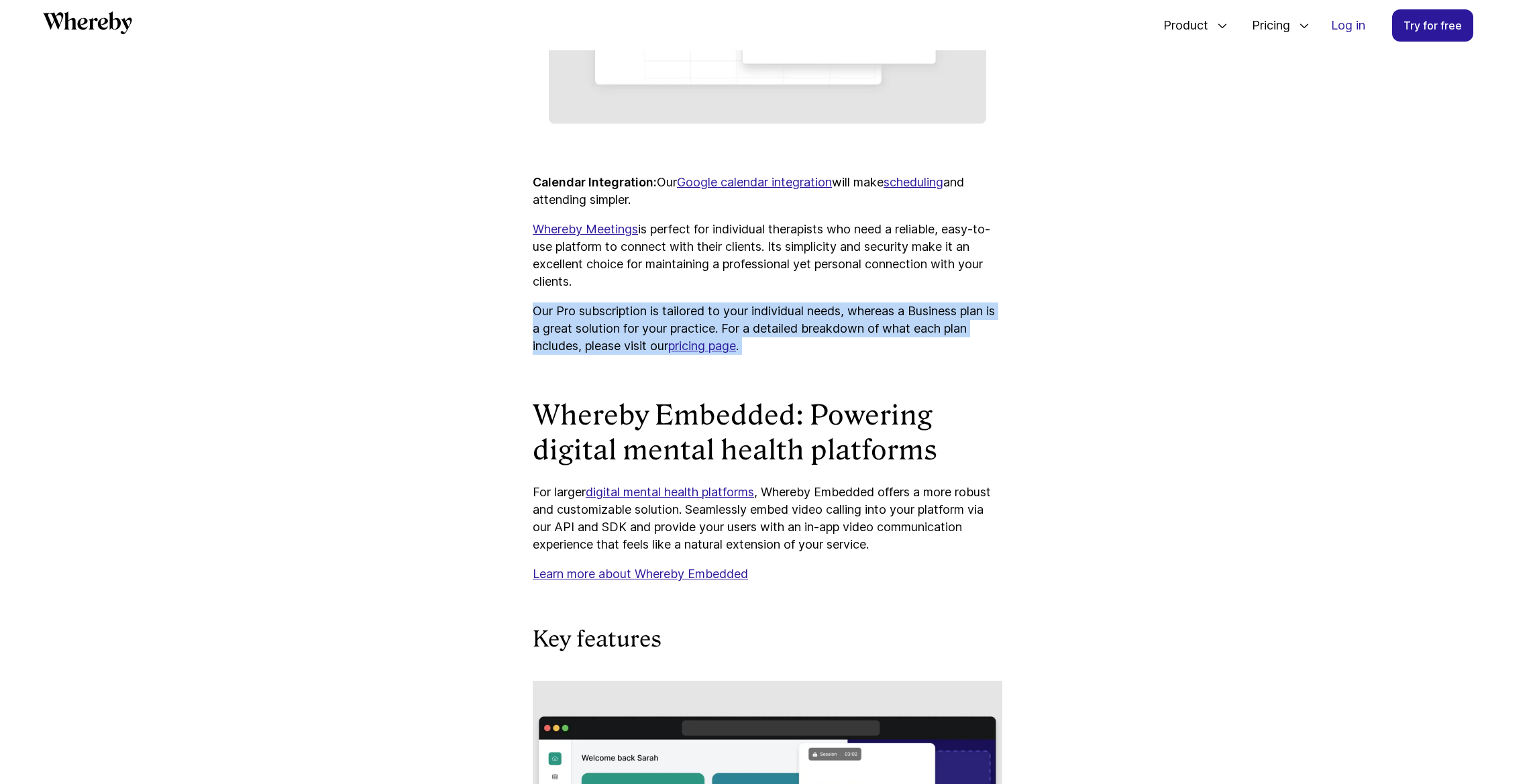
click at [790, 436] on h2 "Whereby Embedded: Powering digital mental health platforms" at bounding box center [768, 433] width 470 height 70
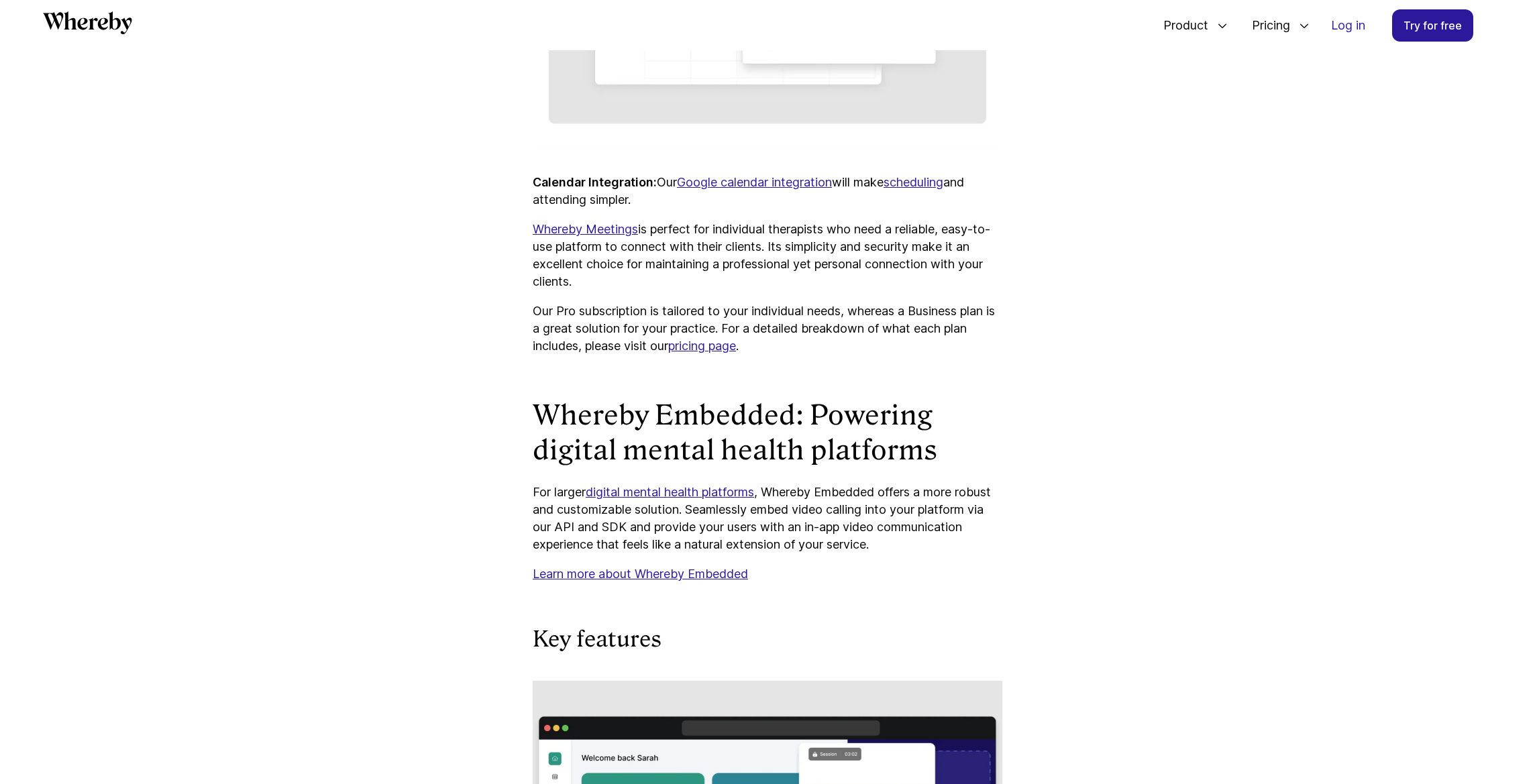
click at [790, 436] on h2 "Whereby Embedded: Powering digital mental health platforms" at bounding box center [768, 433] width 470 height 70
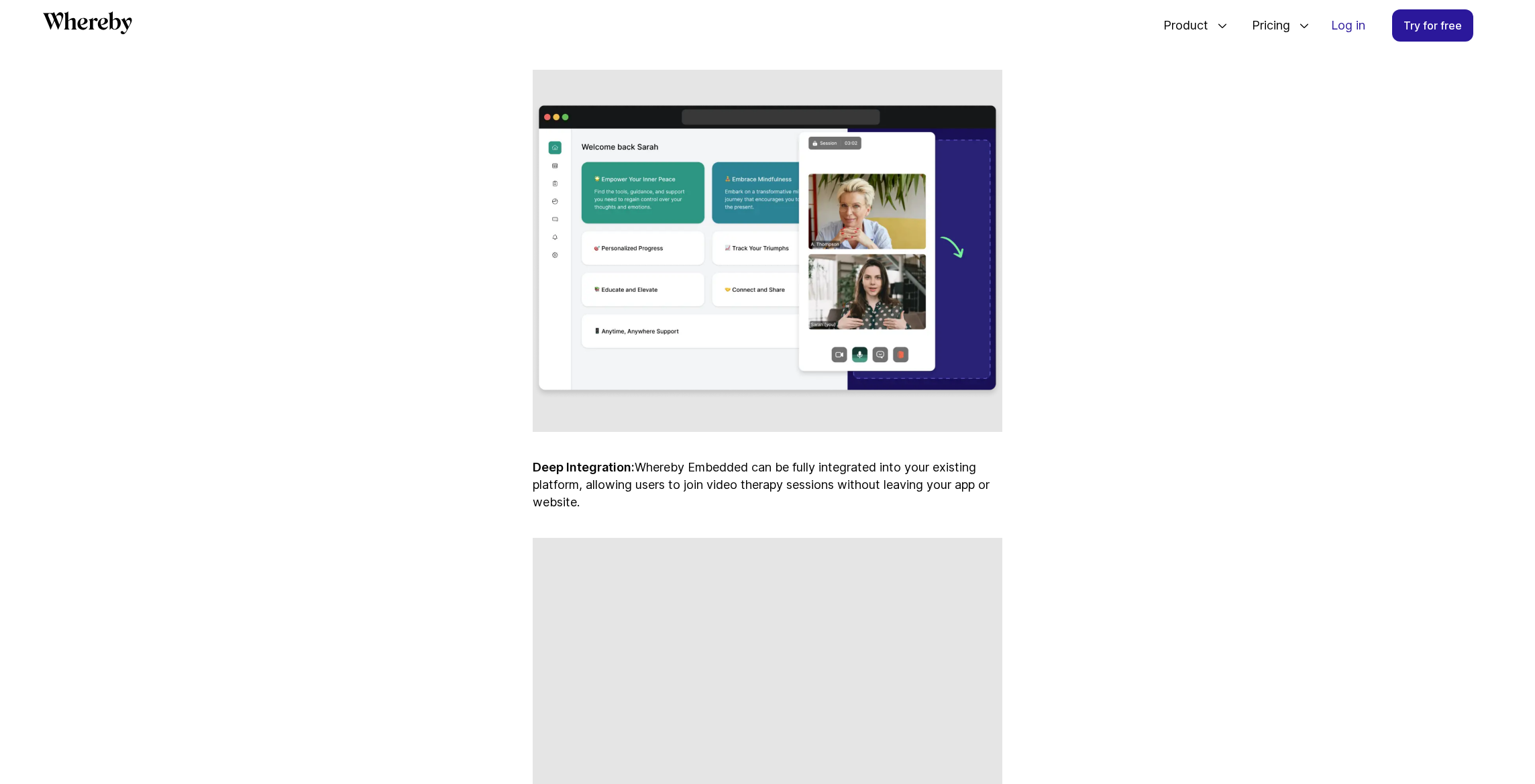
scroll to position [3527, 0]
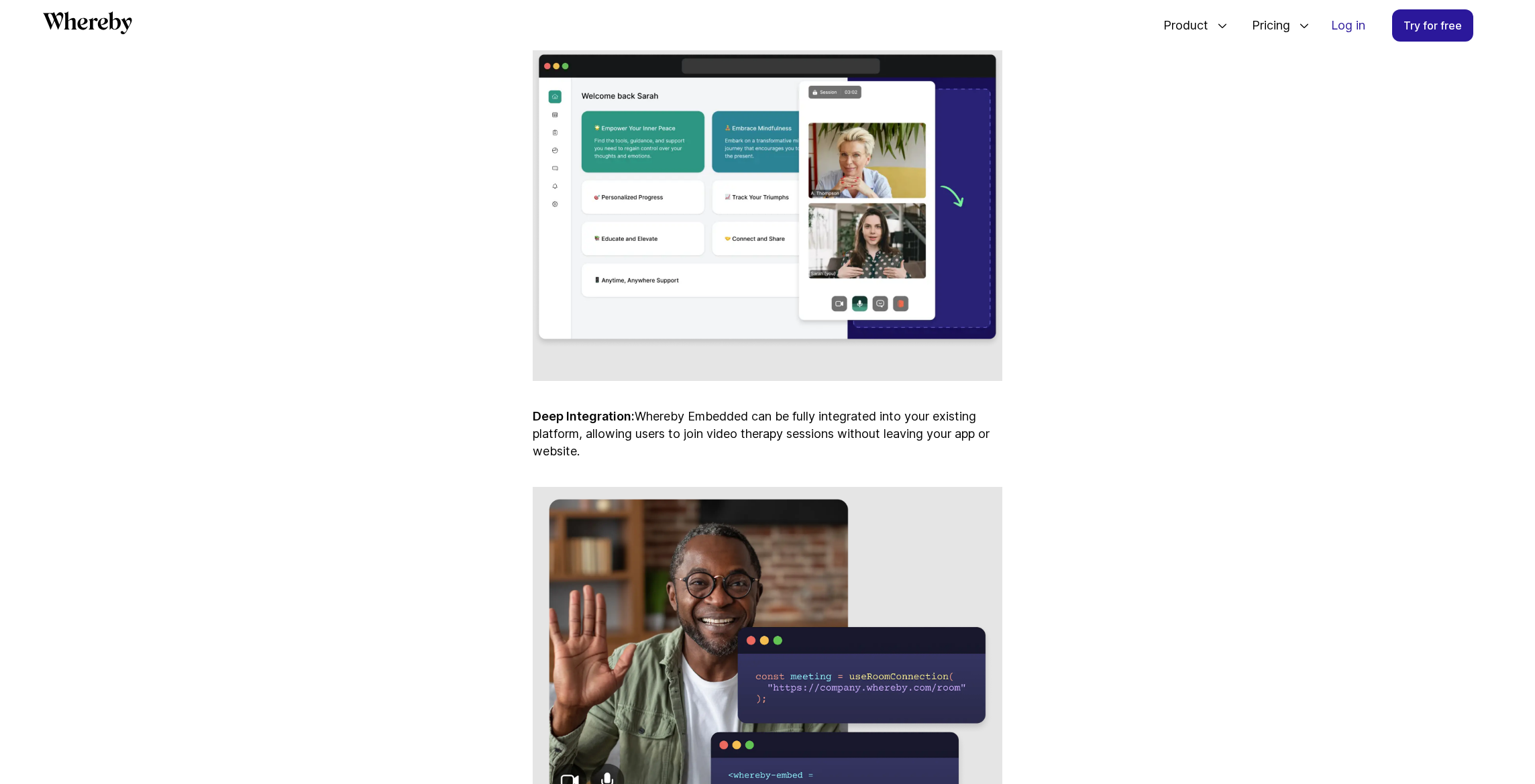
click at [776, 450] on p "Deep Integration: Whereby Embedded can be fully integrated into your existing p…" at bounding box center [768, 434] width 470 height 52
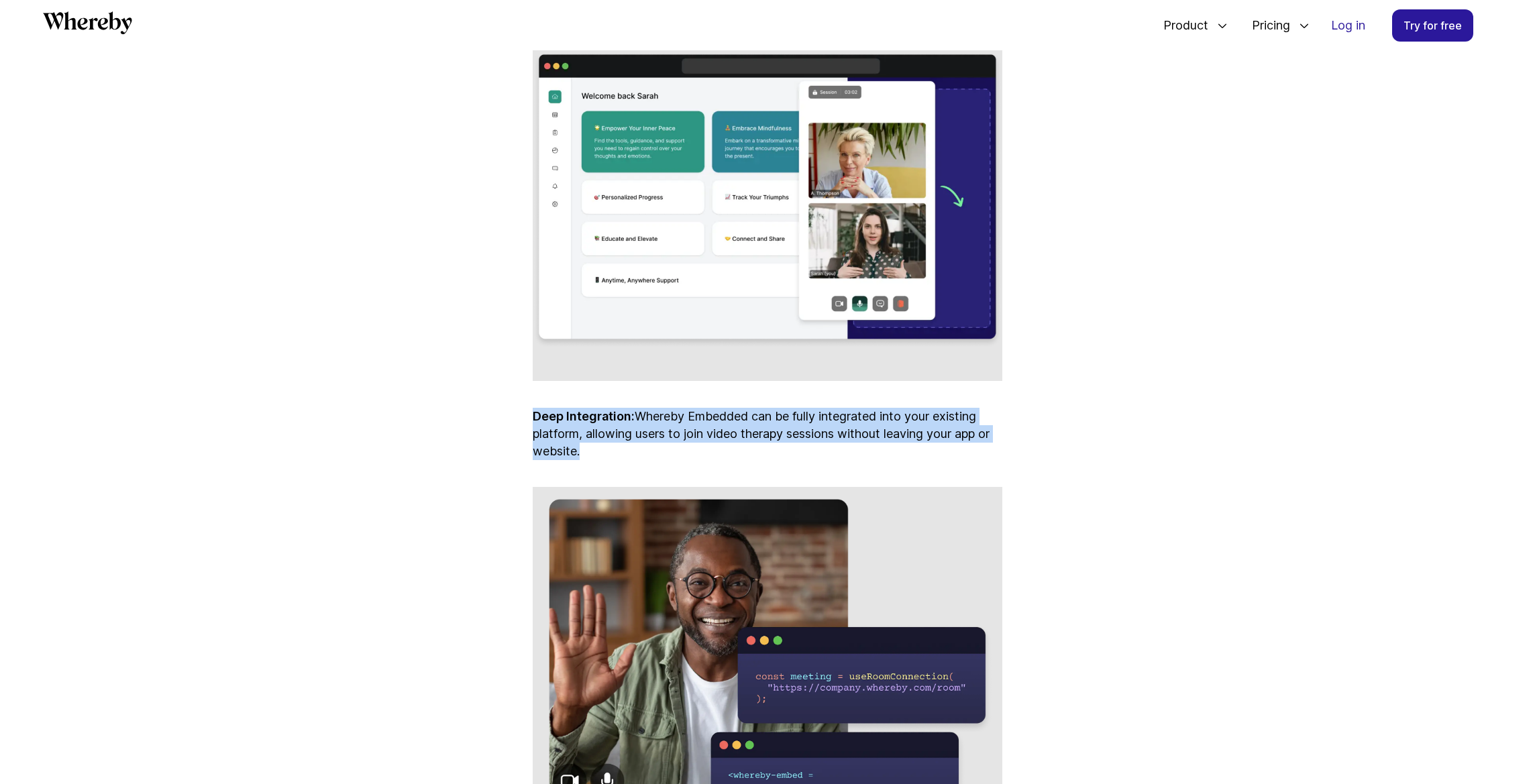
click at [726, 453] on p "Deep Integration: Whereby Embedded can be fully integrated into your existing p…" at bounding box center [768, 434] width 470 height 52
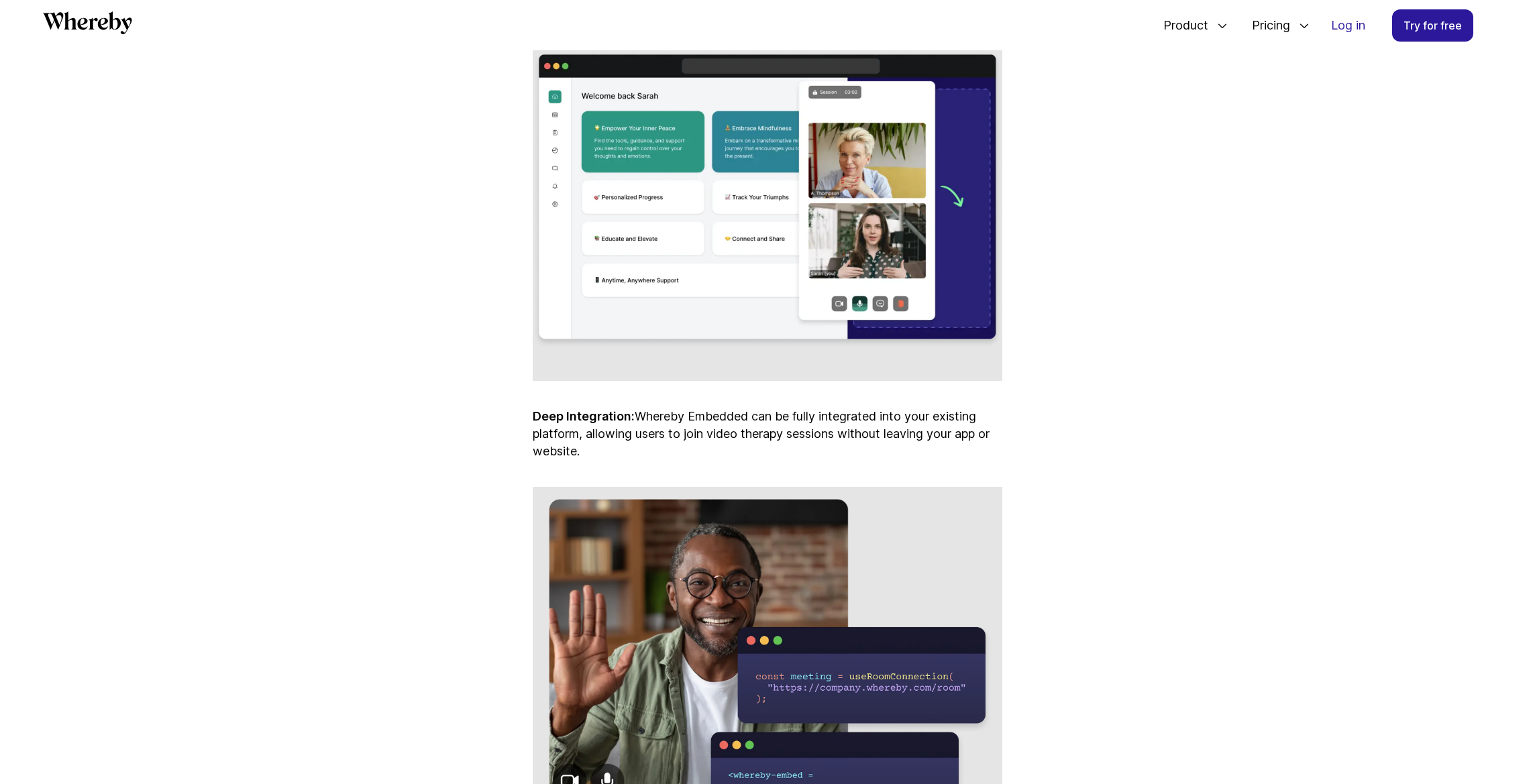
click at [726, 453] on p "Deep Integration: Whereby Embedded can be fully integrated into your existing p…" at bounding box center [768, 434] width 470 height 52
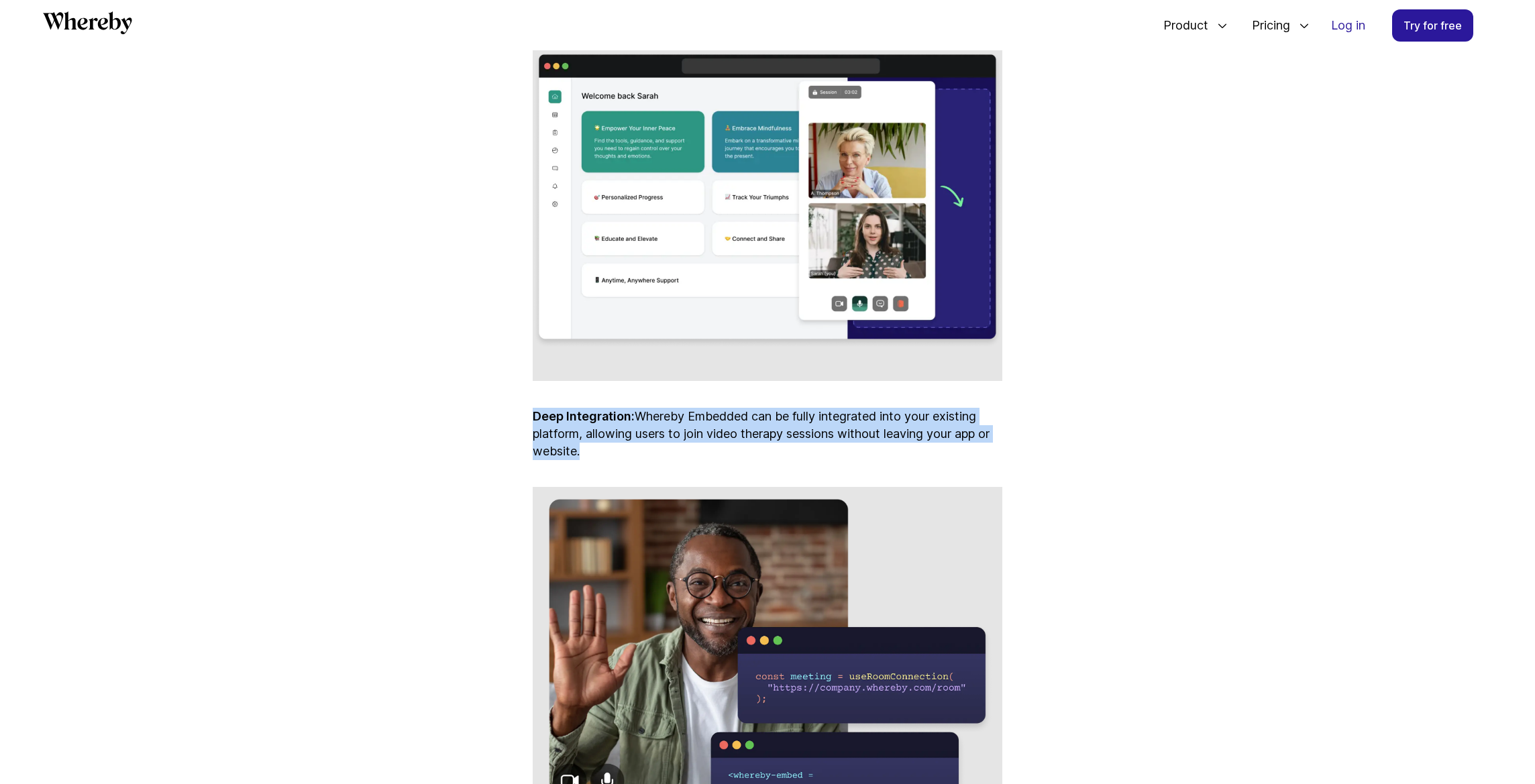
click at [726, 453] on p "Deep Integration: Whereby Embedded can be fully integrated into your existing p…" at bounding box center [768, 434] width 470 height 52
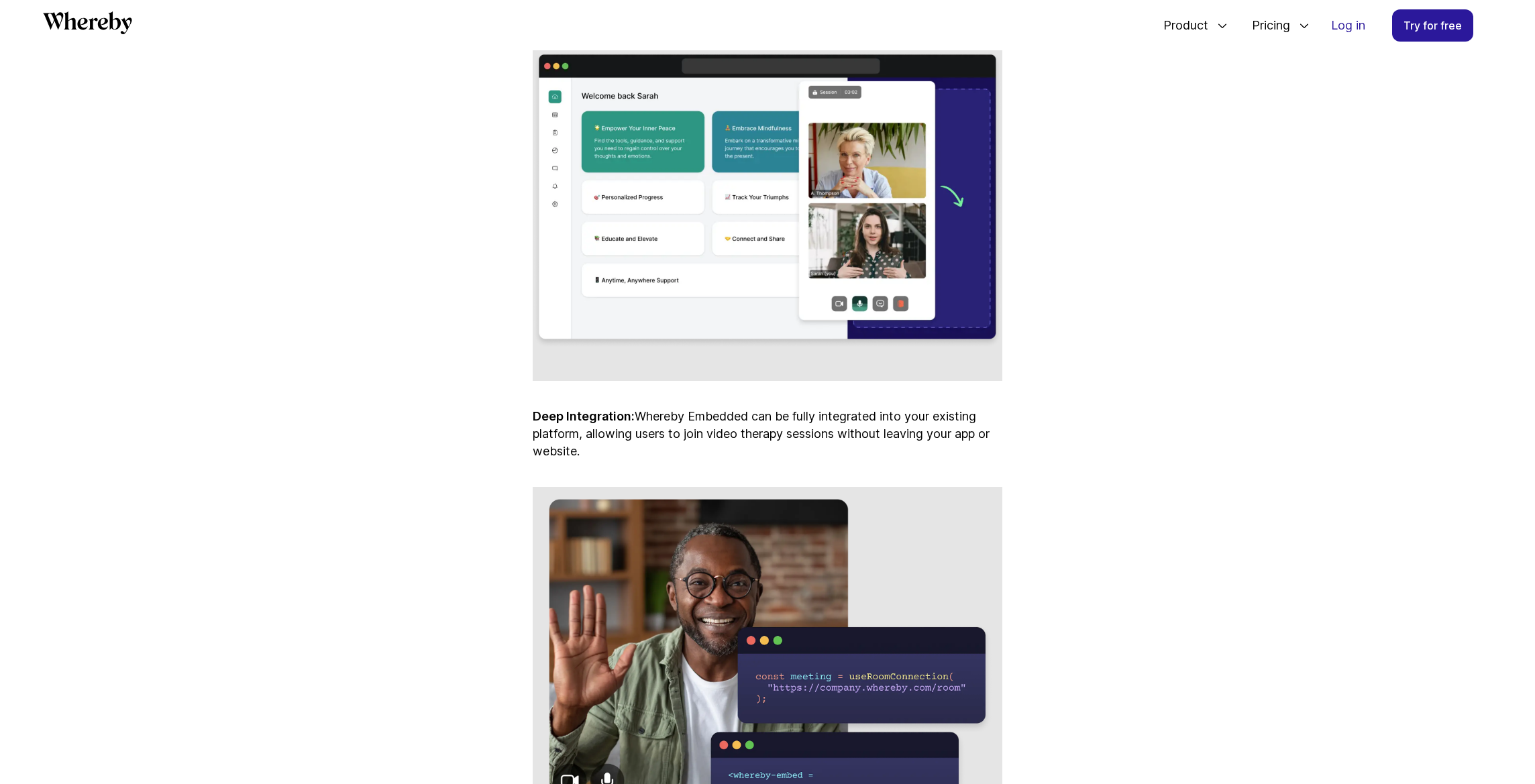
click at [726, 453] on p "Deep Integration: Whereby Embedded can be fully integrated into your existing p…" at bounding box center [768, 434] width 470 height 52
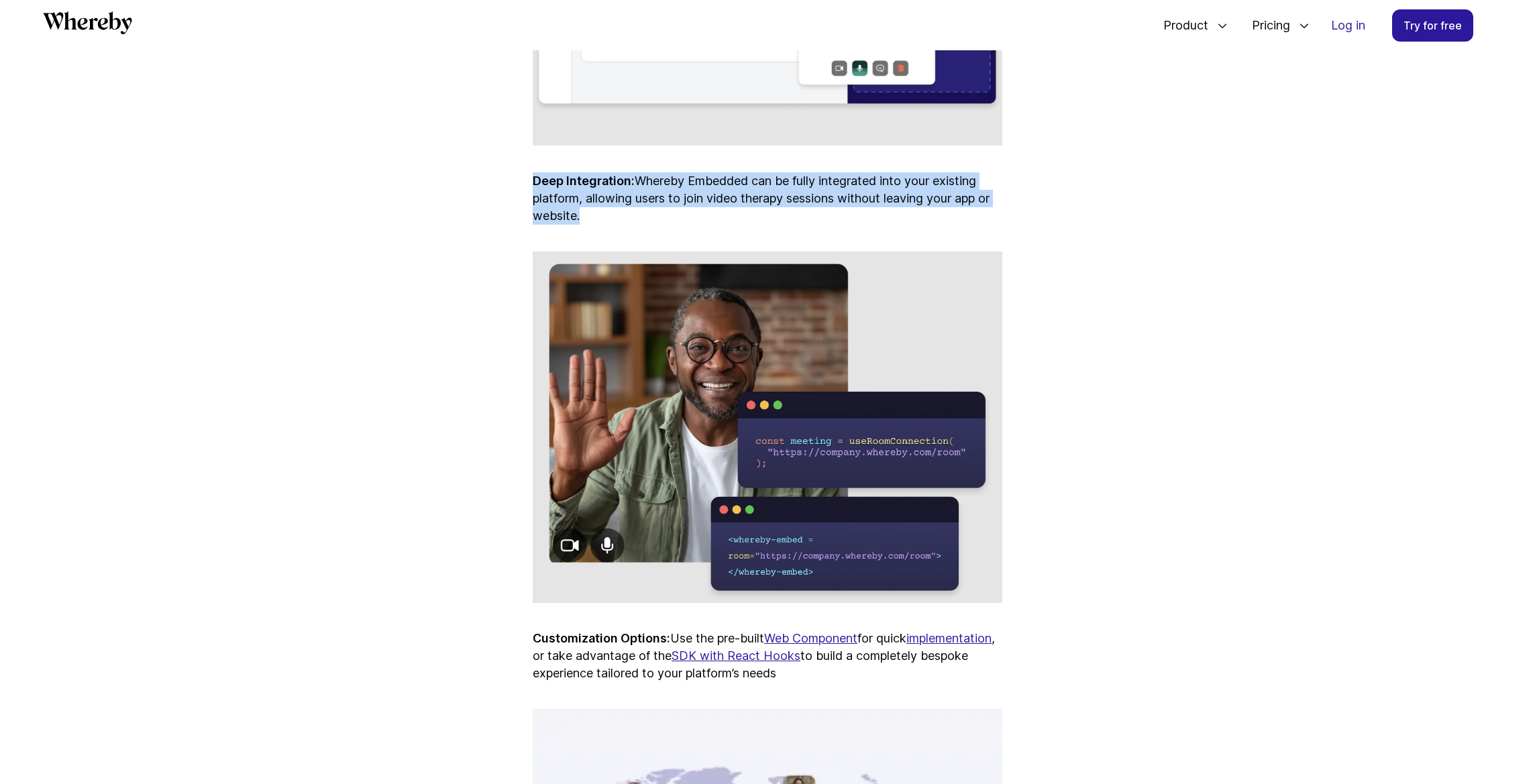
scroll to position [3791, 0]
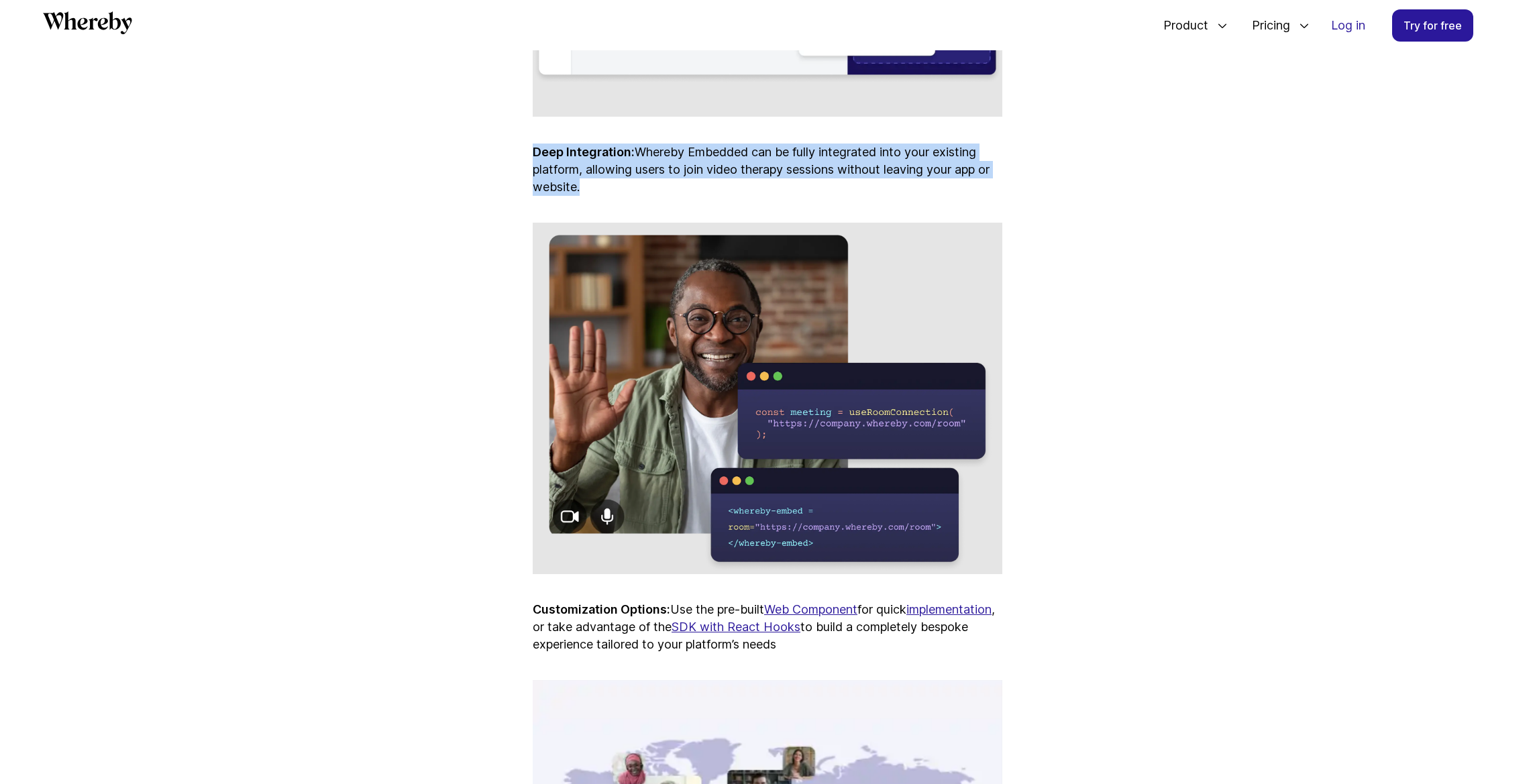
click at [704, 641] on p "Customization Options: Use the pre-built Web Component for quick implementation…" at bounding box center [768, 627] width 470 height 52
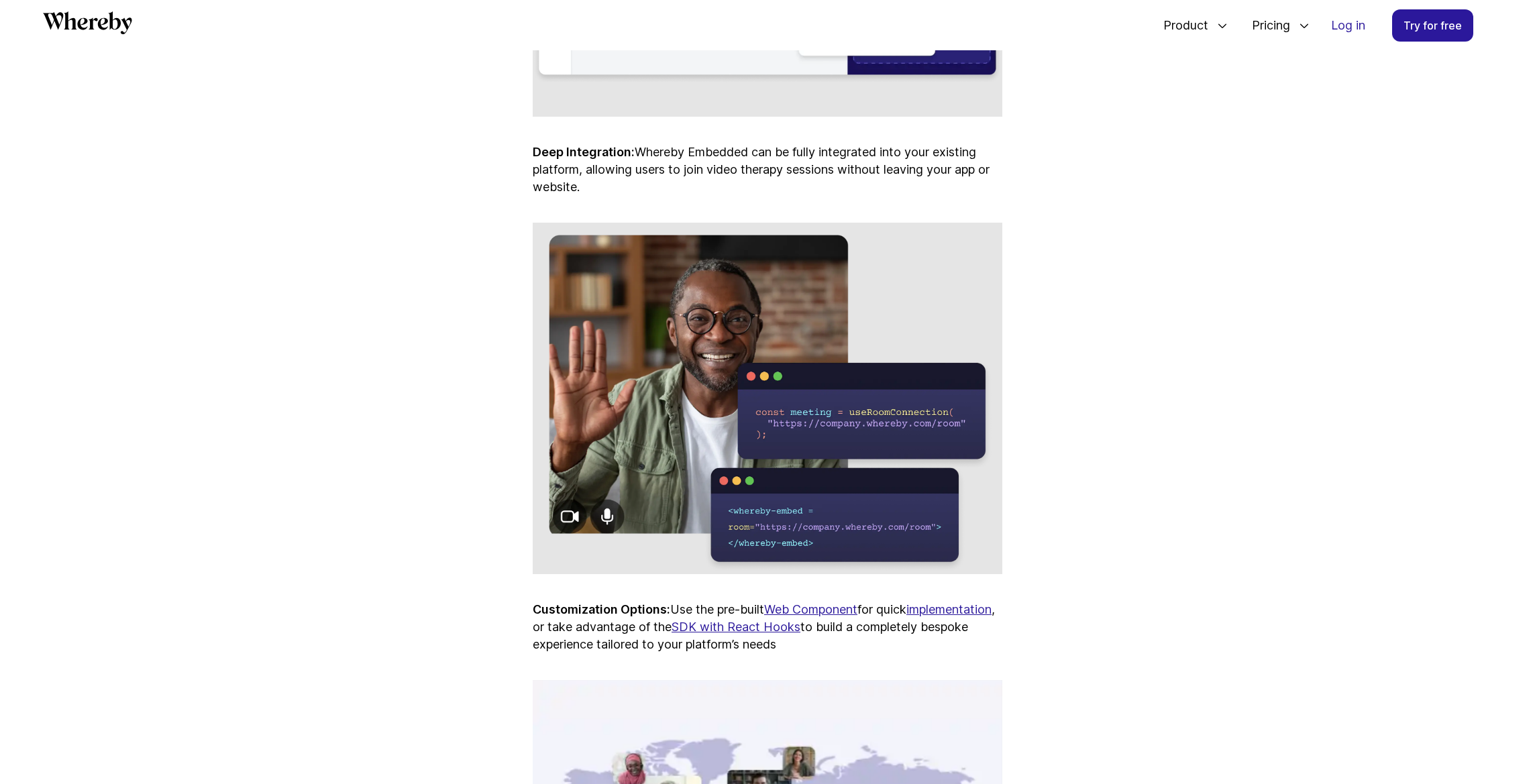
click at [704, 641] on p "Customization Options: Use the pre-built Web Component for quick implementation…" at bounding box center [768, 627] width 470 height 52
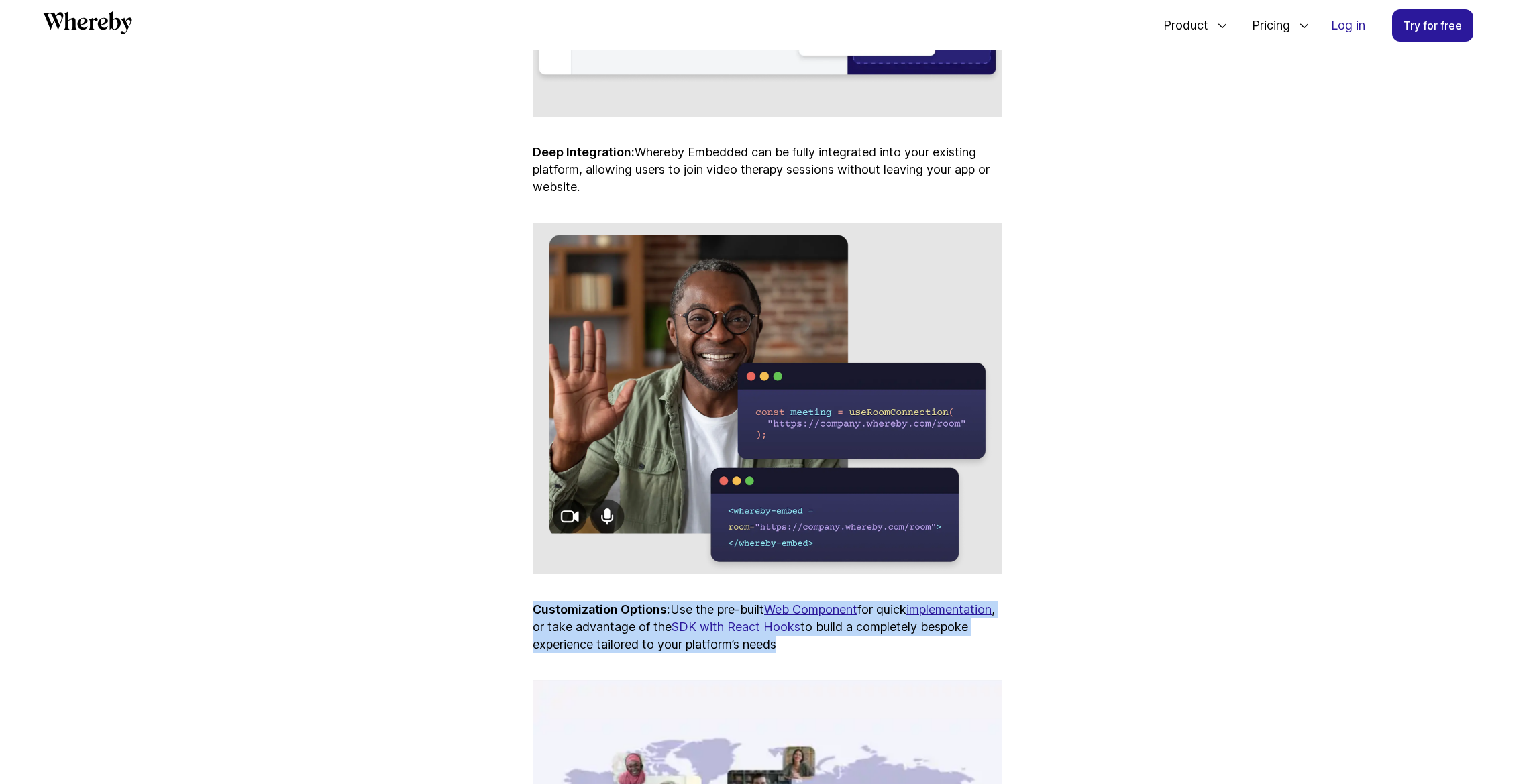
click at [704, 641] on p "Customization Options: Use the pre-built Web Component for quick implementation…" at bounding box center [768, 627] width 470 height 52
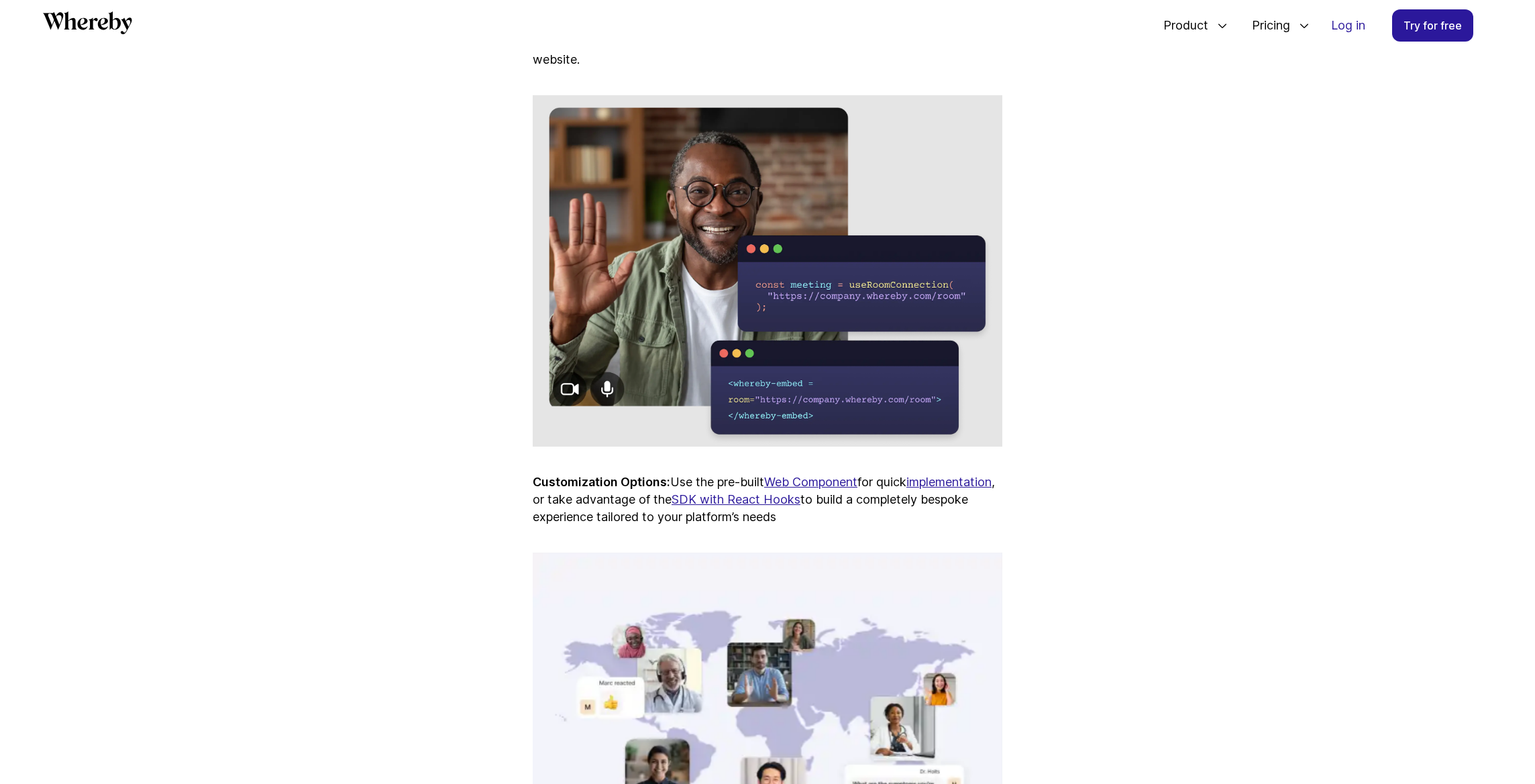
scroll to position [3926, 0]
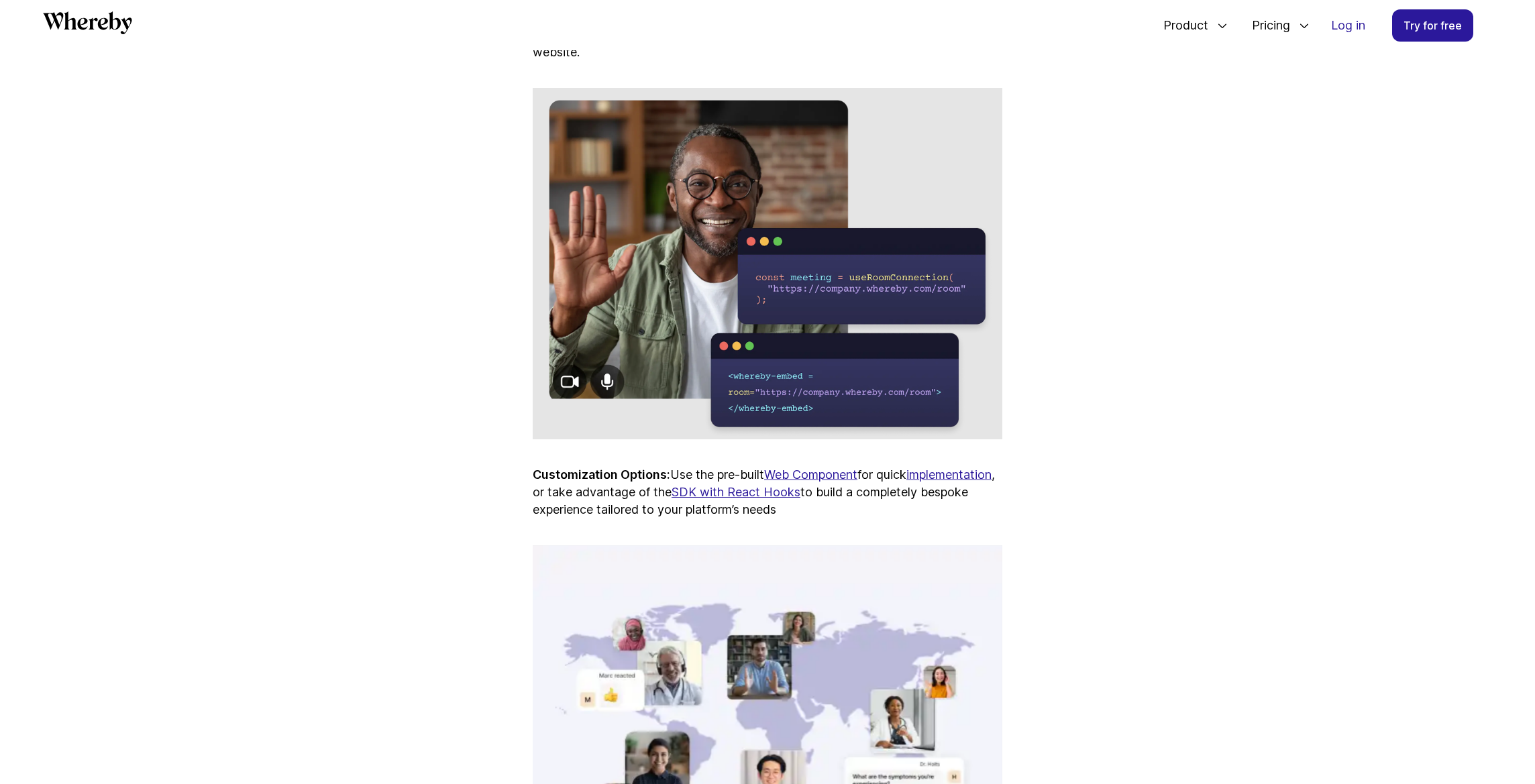
click at [682, 503] on p "Customization Options: Use the pre-built Web Component for quick implementation…" at bounding box center [768, 491] width 470 height 52
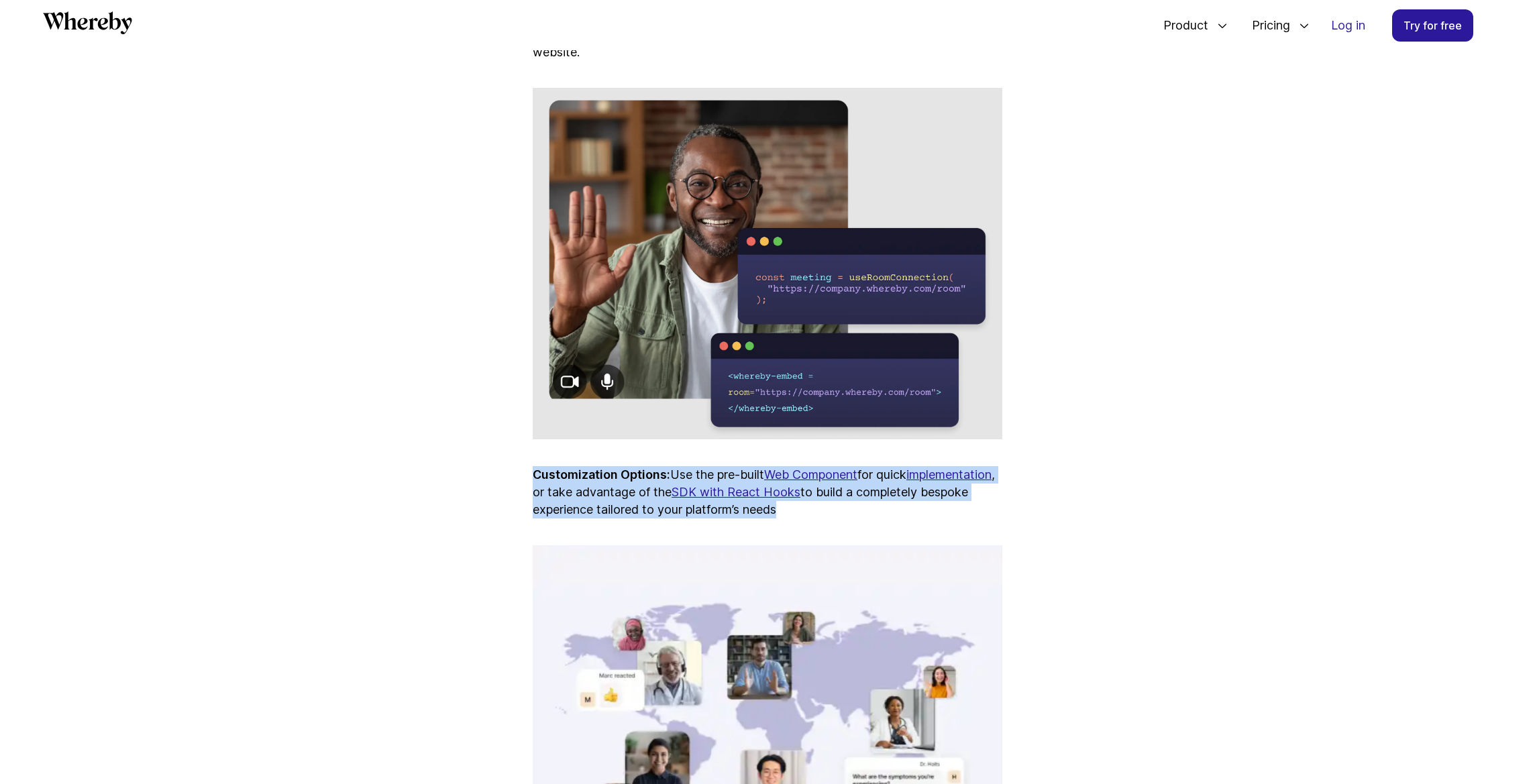
click at [695, 503] on p "Customization Options: Use the pre-built Web Component for quick implementation…" at bounding box center [768, 491] width 470 height 52
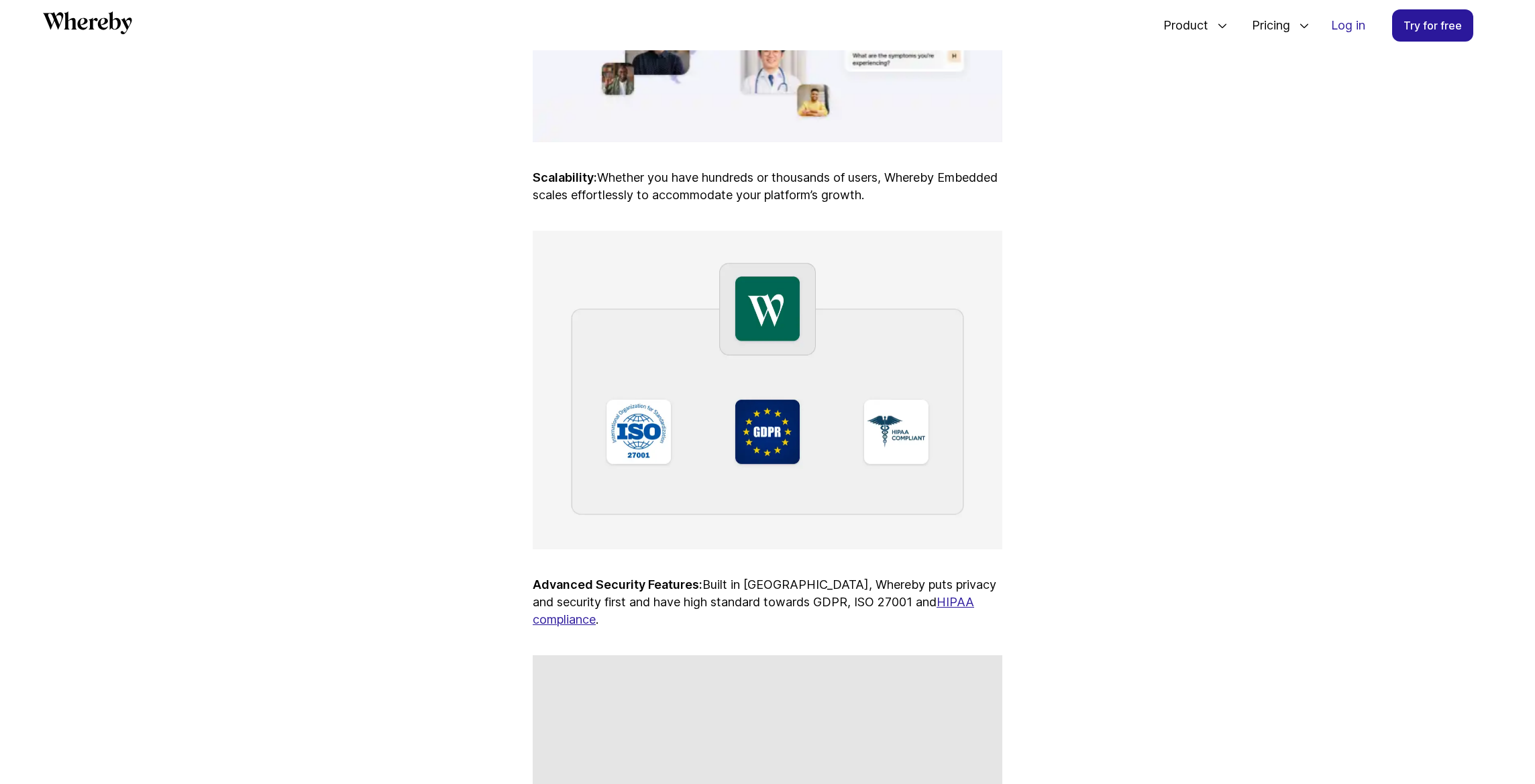
scroll to position [4754, 0]
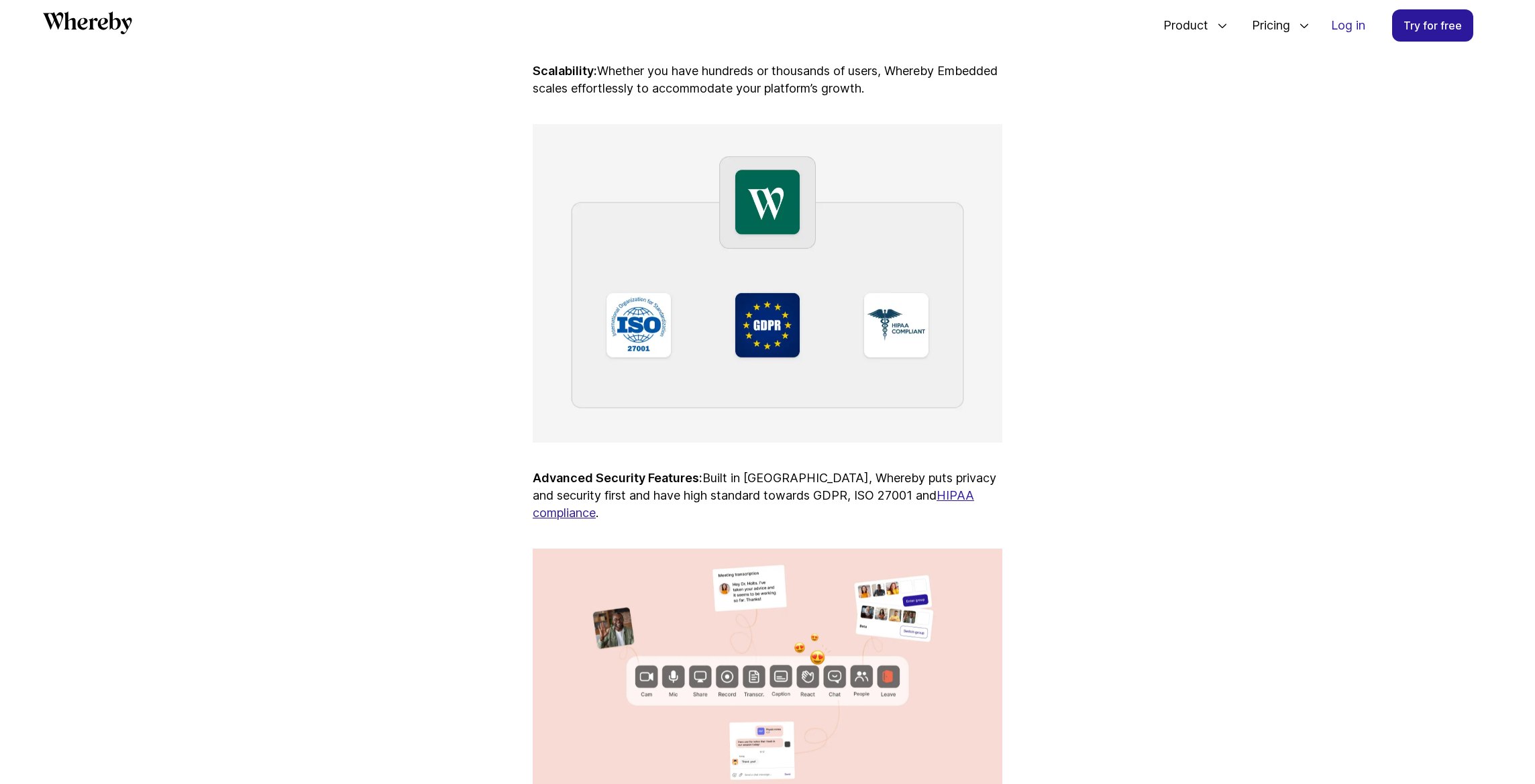
click at [737, 501] on p "Advanced Security Features: Built in [GEOGRAPHIC_DATA], Whereby puts privacy an…" at bounding box center [768, 495] width 470 height 52
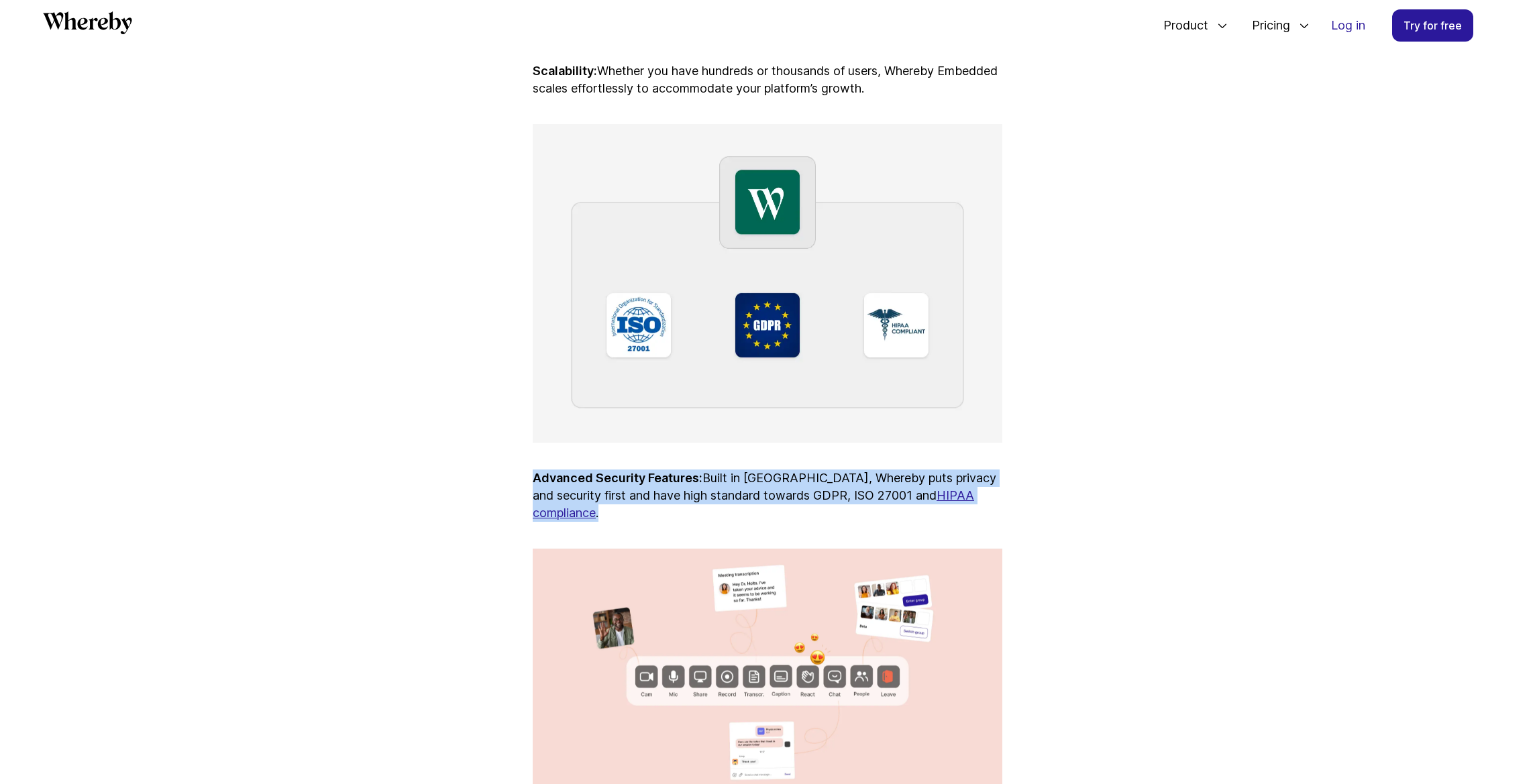
click at [737, 501] on p "Advanced Security Features: Built in [GEOGRAPHIC_DATA], Whereby puts privacy an…" at bounding box center [768, 495] width 470 height 52
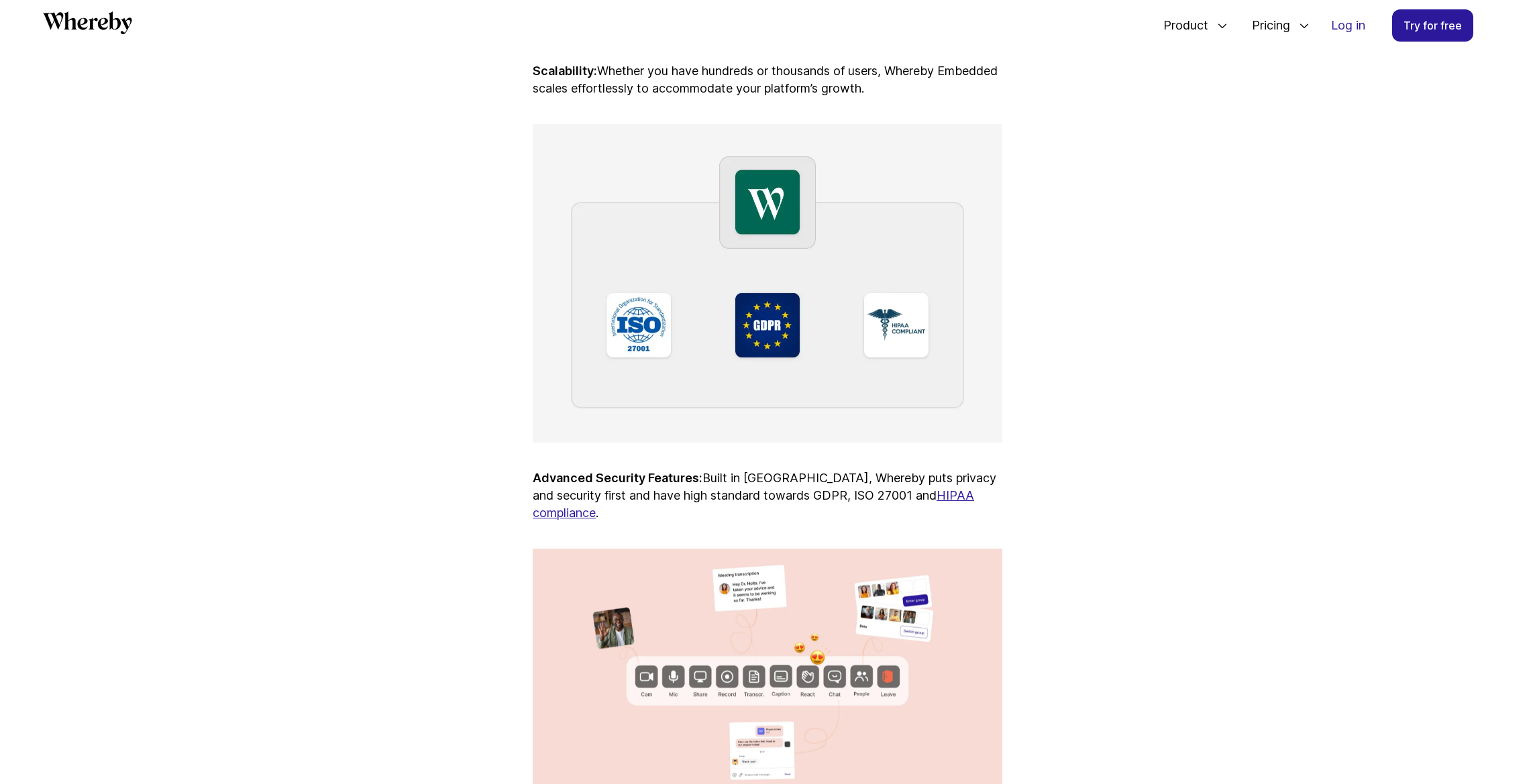
click at [737, 501] on p "Advanced Security Features: Built in [GEOGRAPHIC_DATA], Whereby puts privacy an…" at bounding box center [768, 495] width 470 height 52
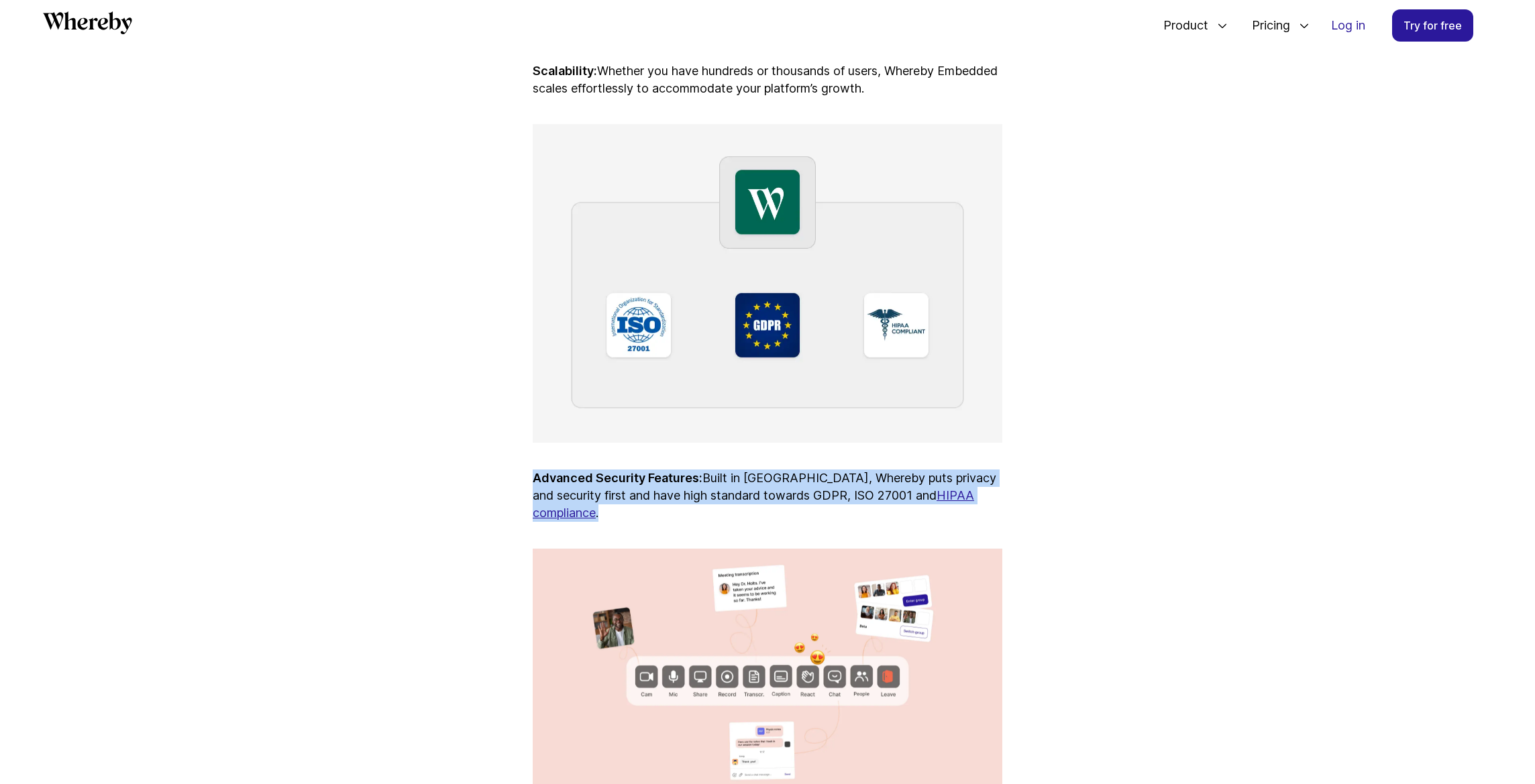
click at [641, 509] on p "Advanced Security Features: Built in [GEOGRAPHIC_DATA], Whereby puts privacy an…" at bounding box center [768, 495] width 470 height 52
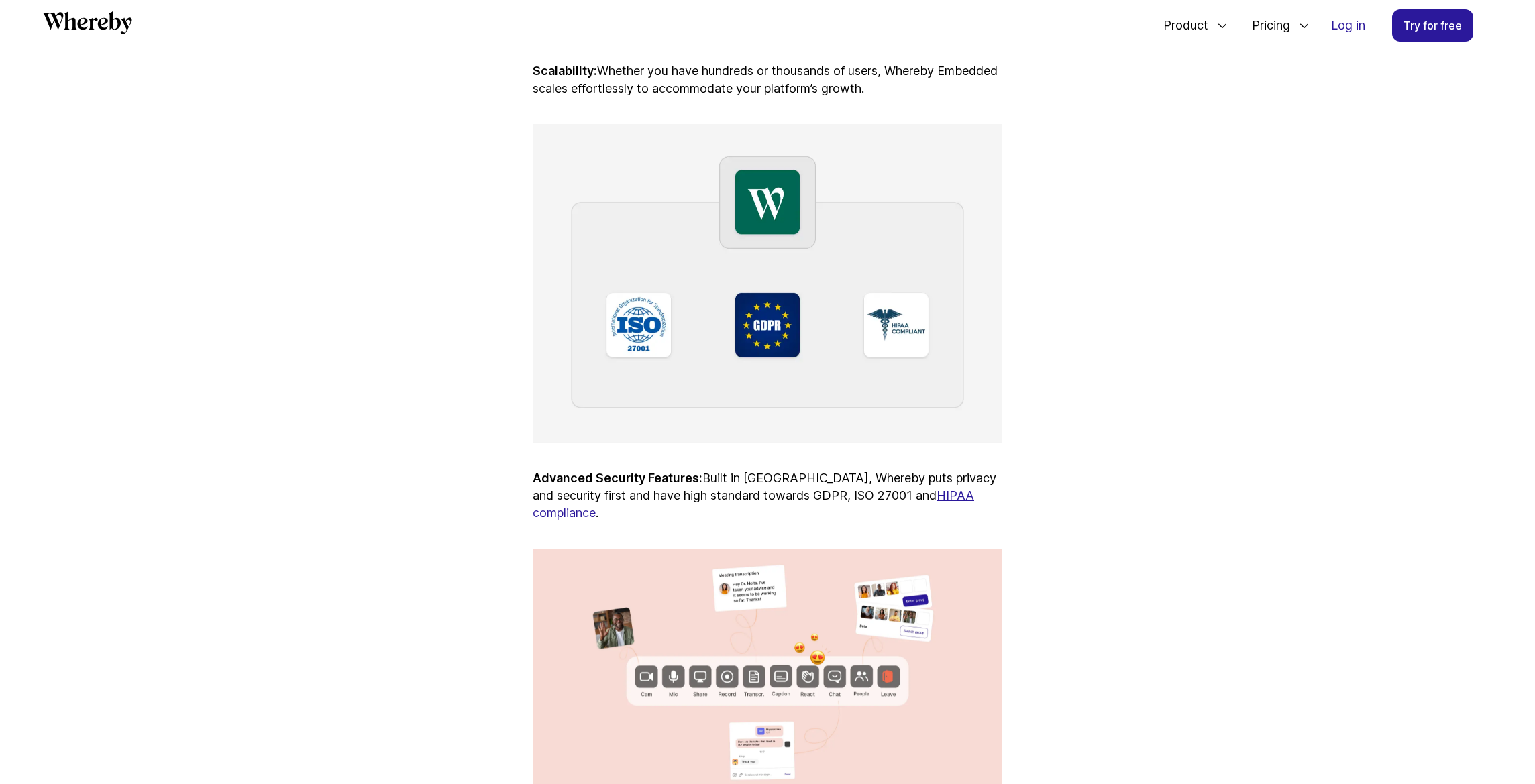
click at [641, 509] on p "Advanced Security Features: Built in [GEOGRAPHIC_DATA], Whereby puts privacy an…" at bounding box center [768, 495] width 470 height 52
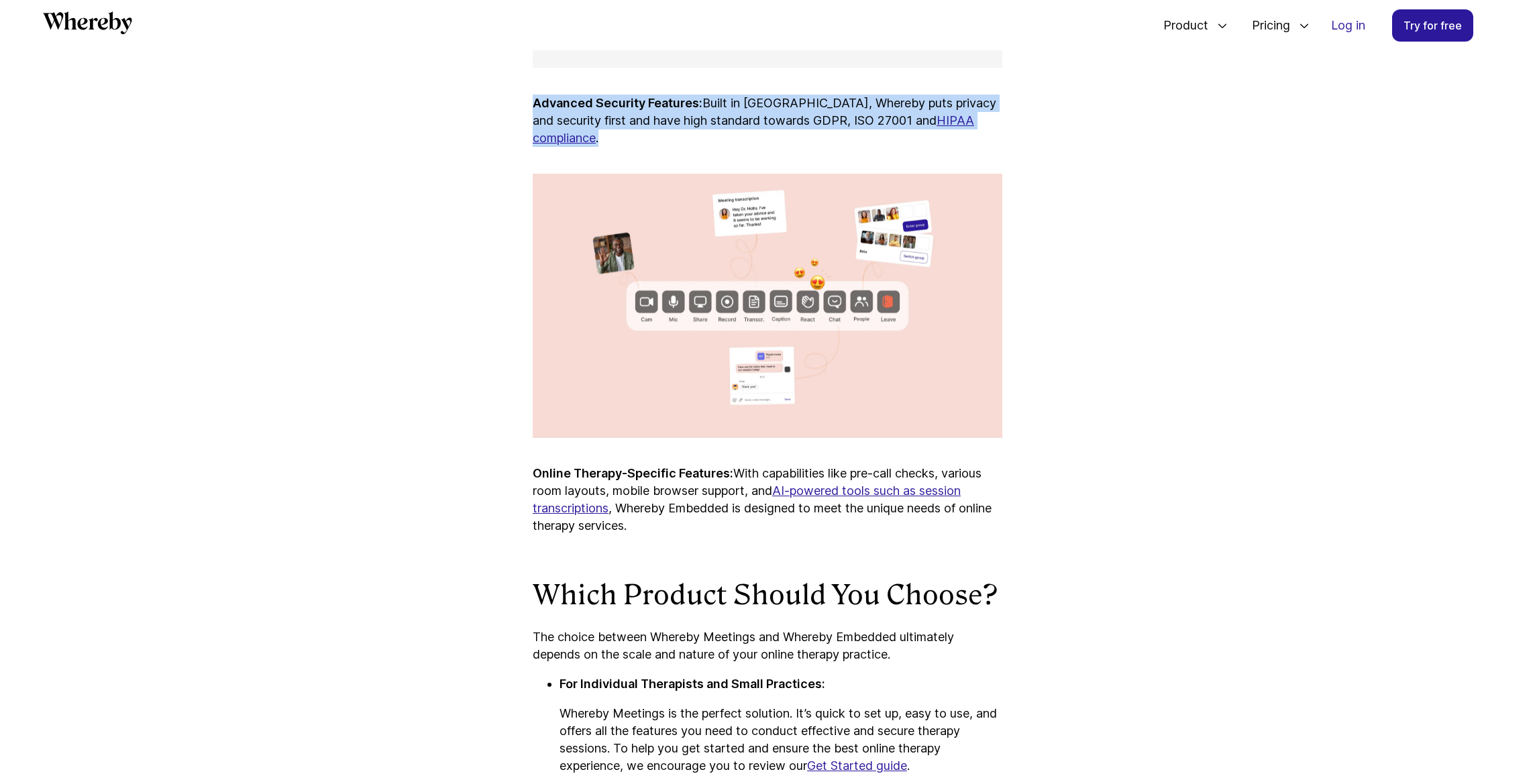
scroll to position [5166, 0]
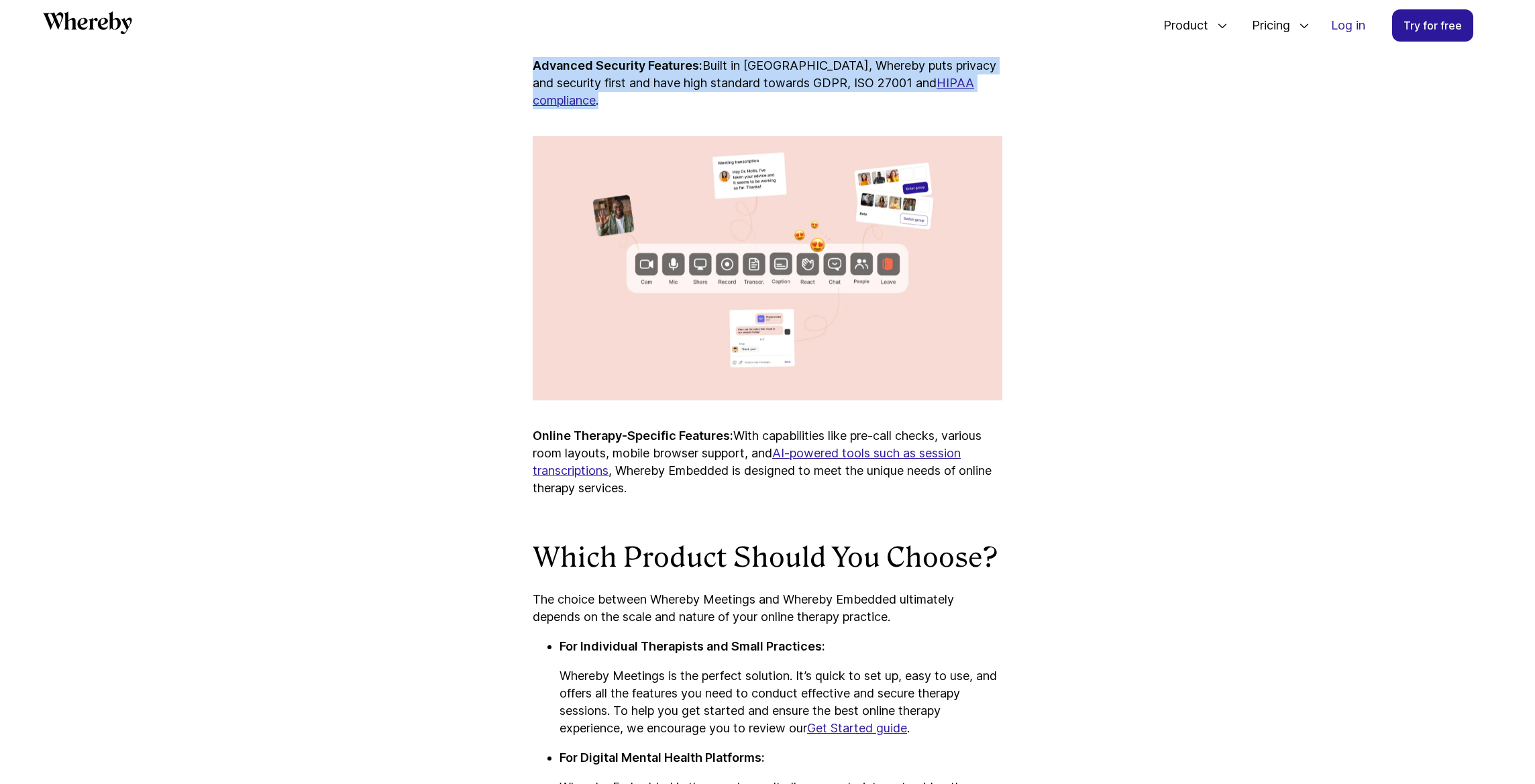
click at [699, 455] on p "Online Therapy-Specific Features: With capabilities like pre-call checks, vario…" at bounding box center [768, 462] width 470 height 70
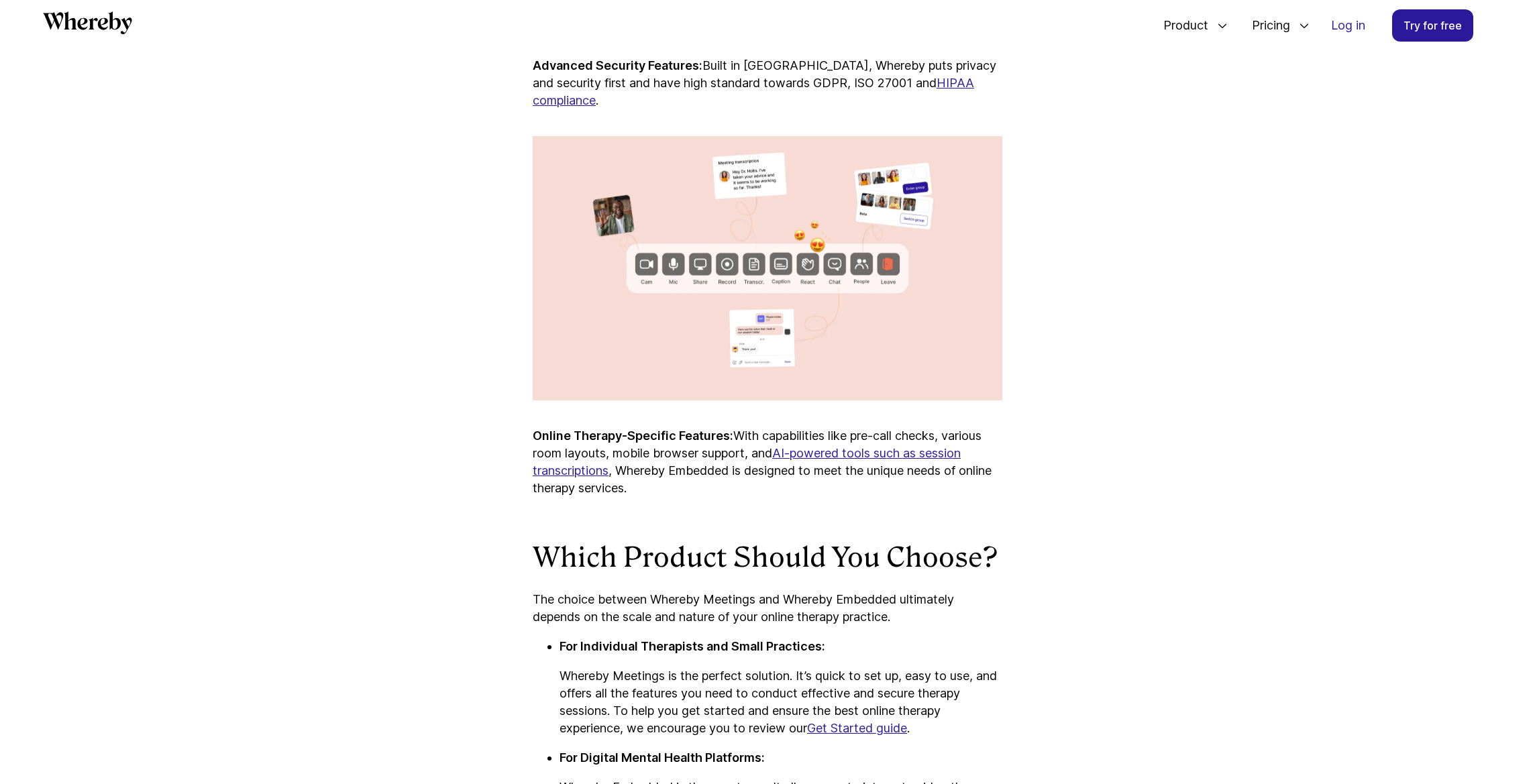
click at [699, 455] on p "Online Therapy-Specific Features: With capabilities like pre-call checks, vario…" at bounding box center [768, 462] width 470 height 70
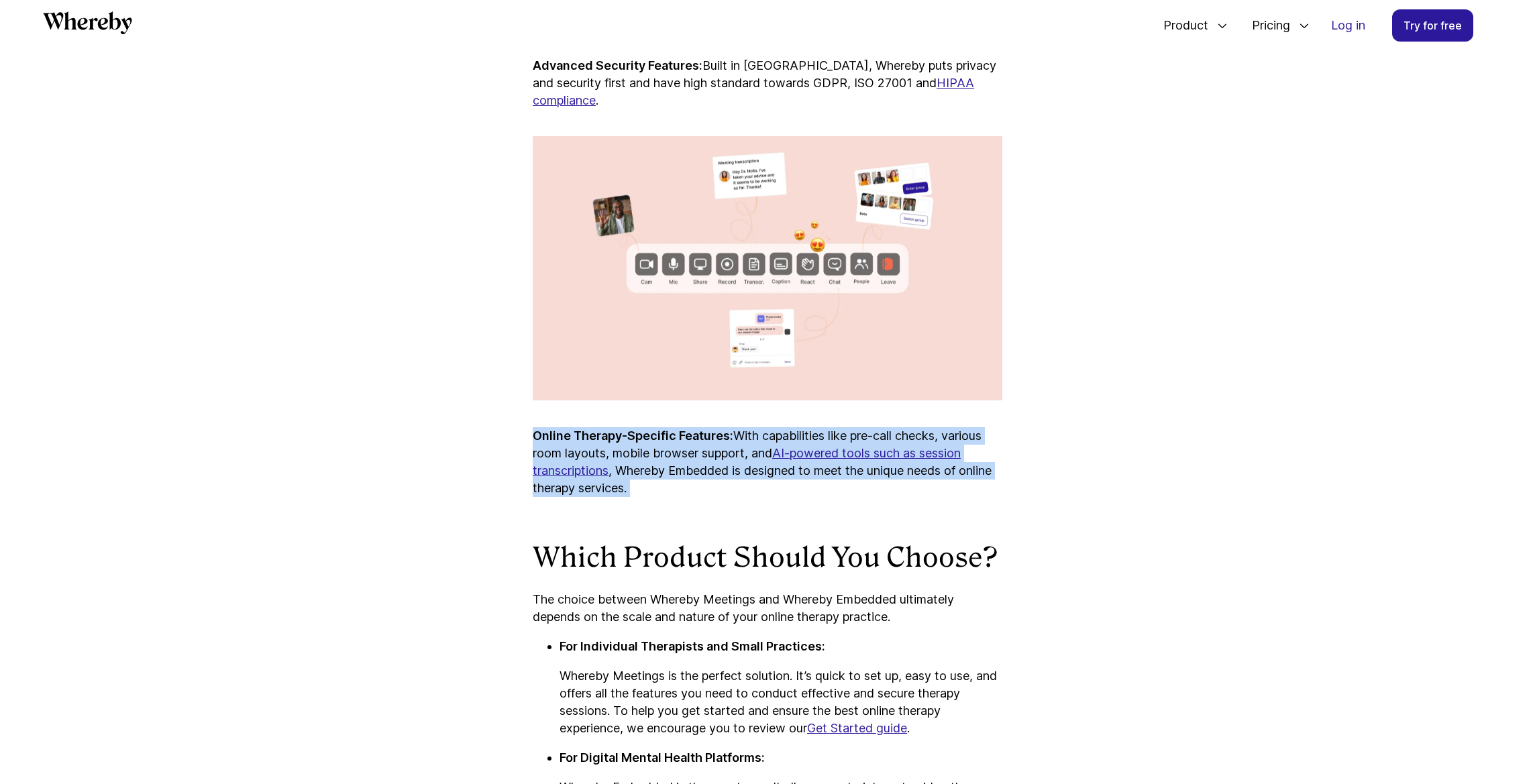
click at [699, 455] on p "Online Therapy-Specific Features: With capabilities like pre-call checks, vario…" at bounding box center [768, 462] width 470 height 70
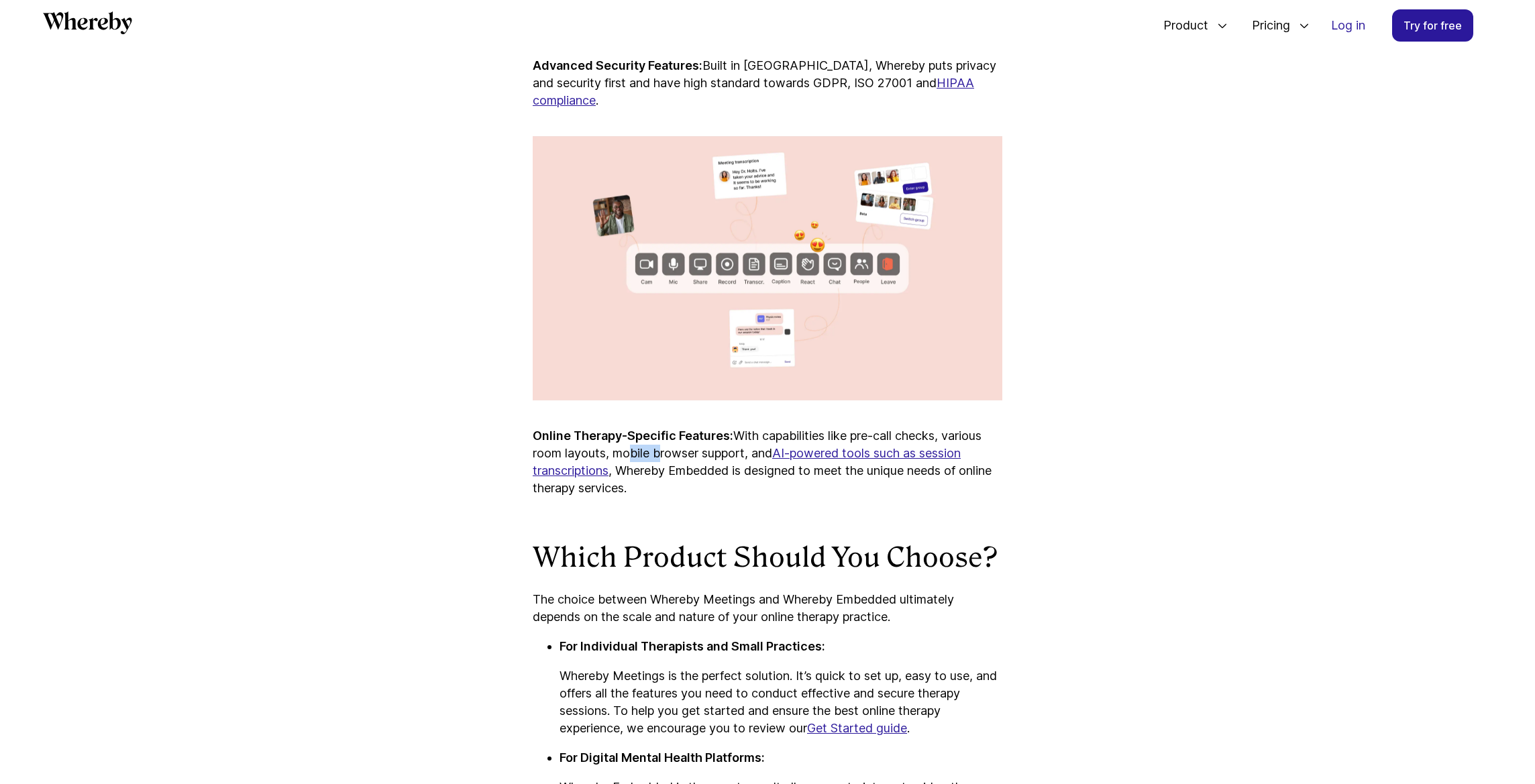
drag, startPoint x: 632, startPoint y: 455, endPoint x: 662, endPoint y: 453, distance: 30.1
click at [662, 453] on p "Online Therapy-Specific Features: With capabilities like pre-call checks, vario…" at bounding box center [768, 462] width 470 height 70
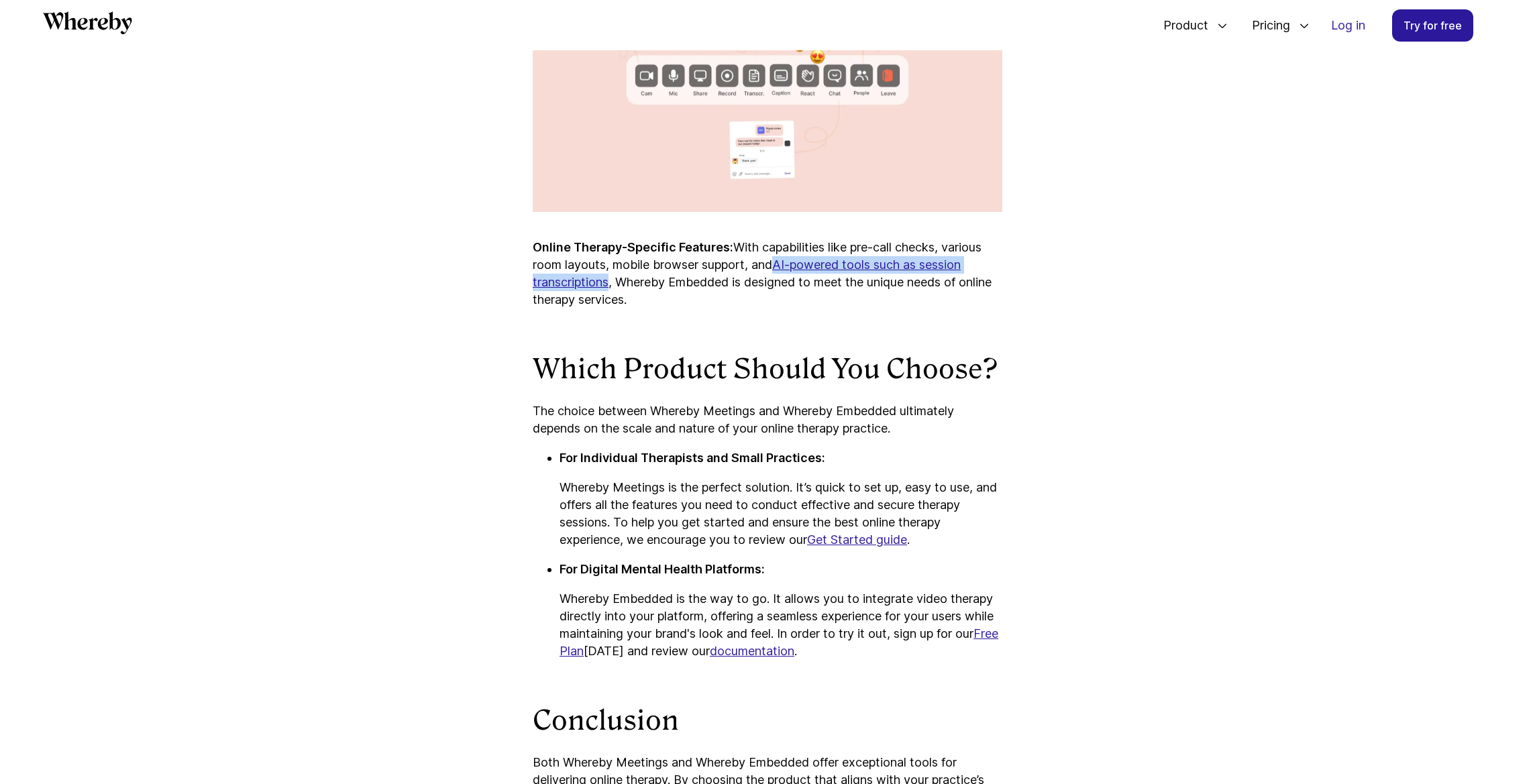
scroll to position [5430, 0]
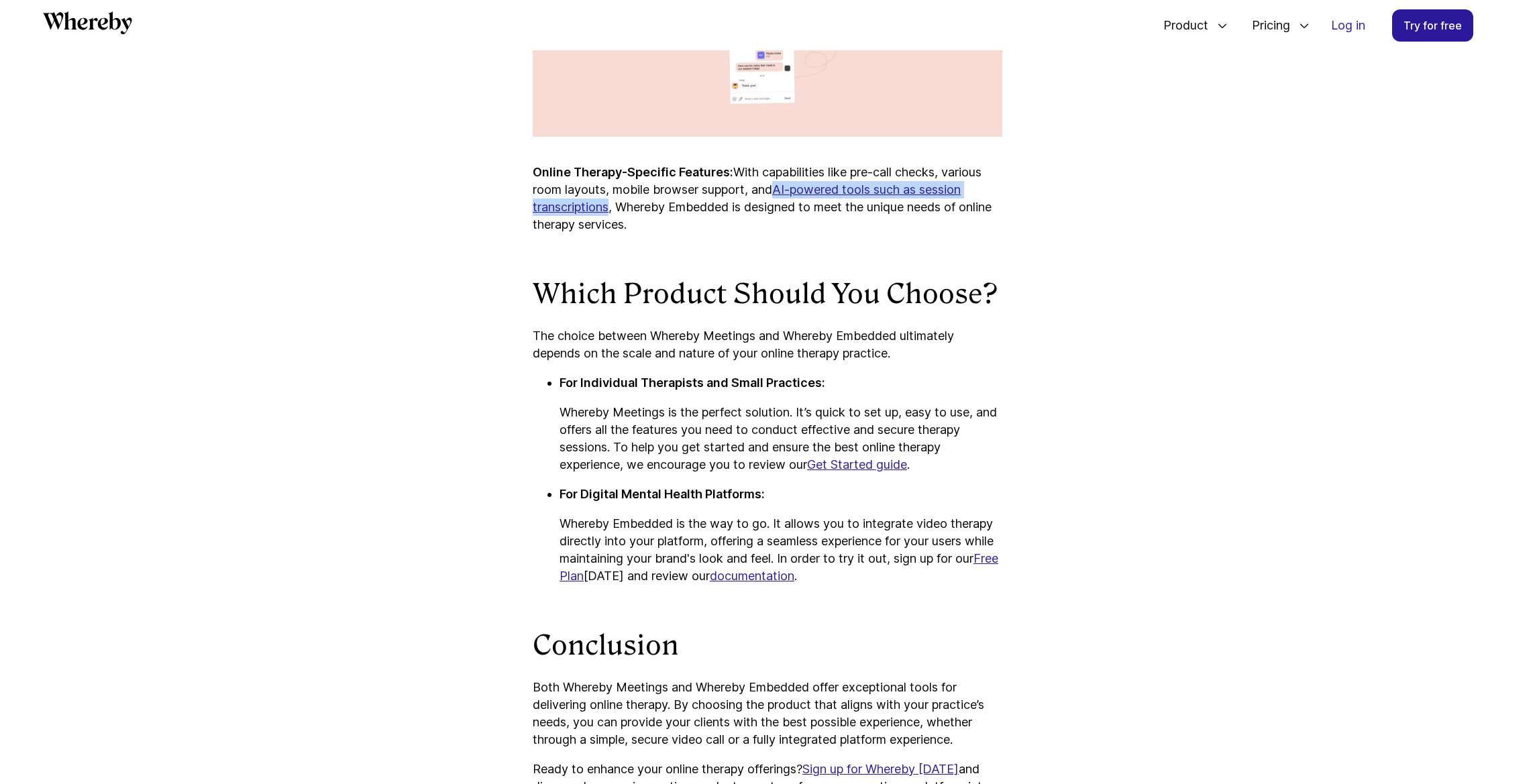
click at [699, 421] on p "Whereby Meetings is the perfect solution. It’s quick to set up, easy to use, an…" at bounding box center [781, 439] width 443 height 70
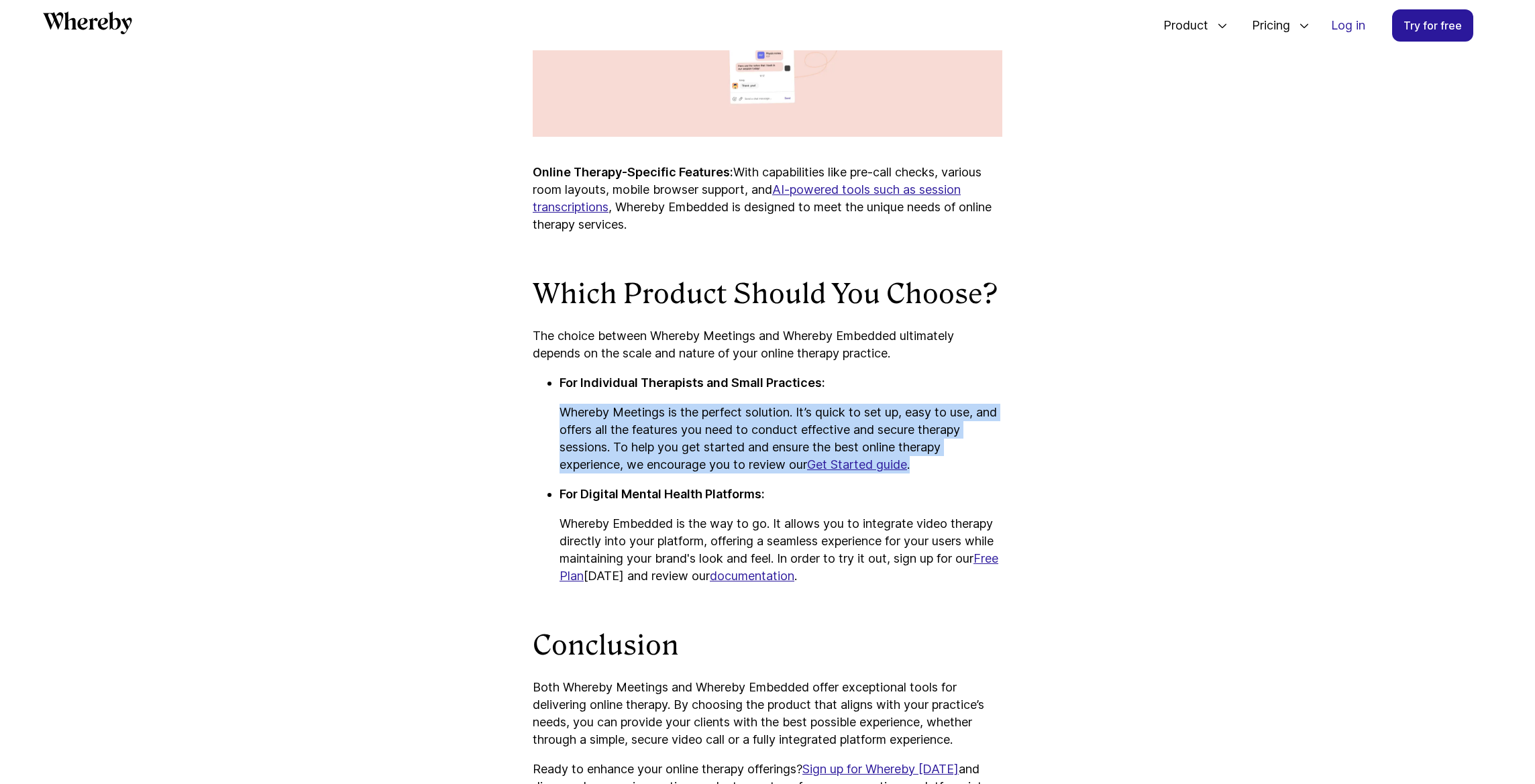
click at [699, 421] on p "Whereby Meetings is the perfect solution. It’s quick to set up, easy to use, an…" at bounding box center [781, 439] width 443 height 70
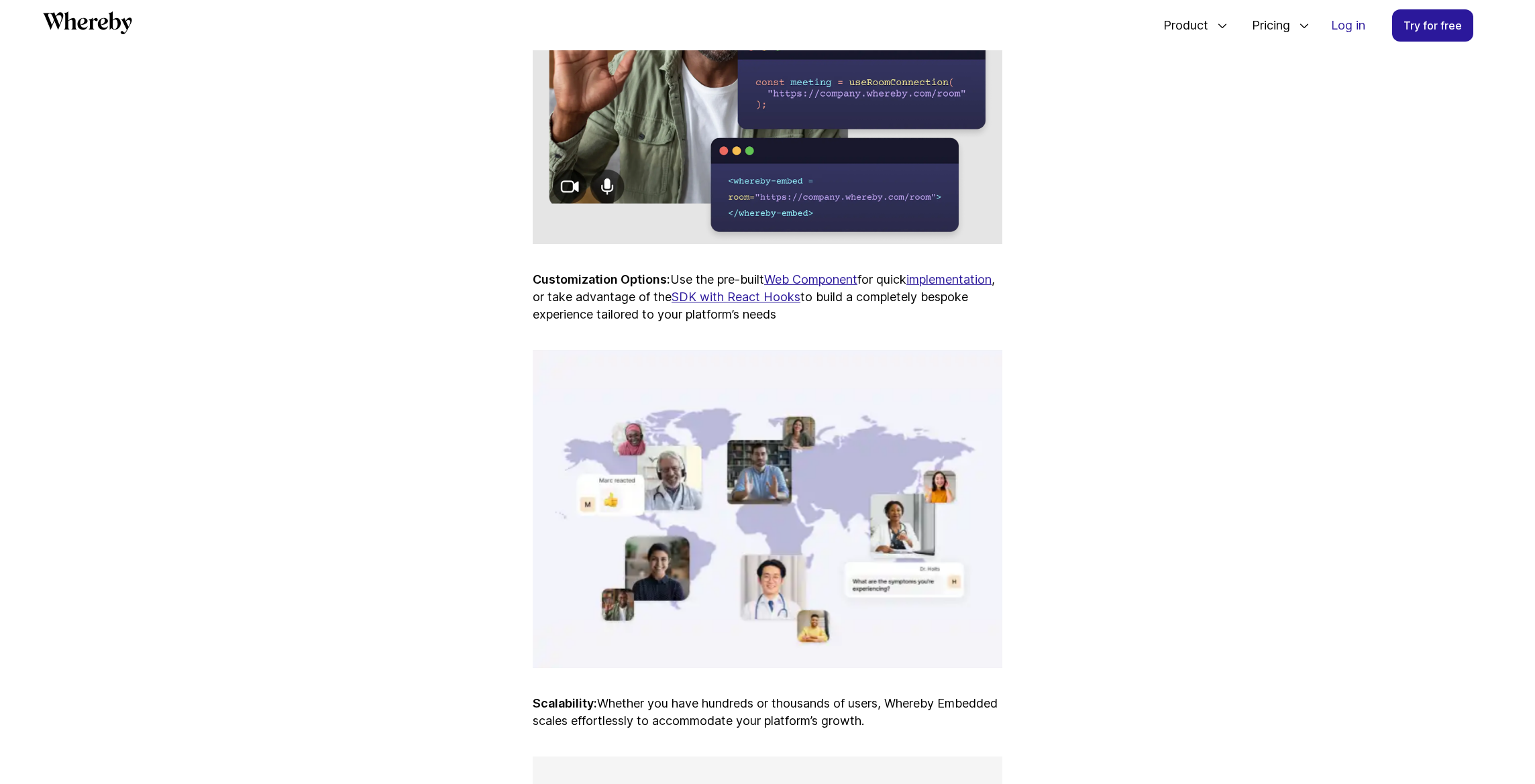
scroll to position [4151, 0]
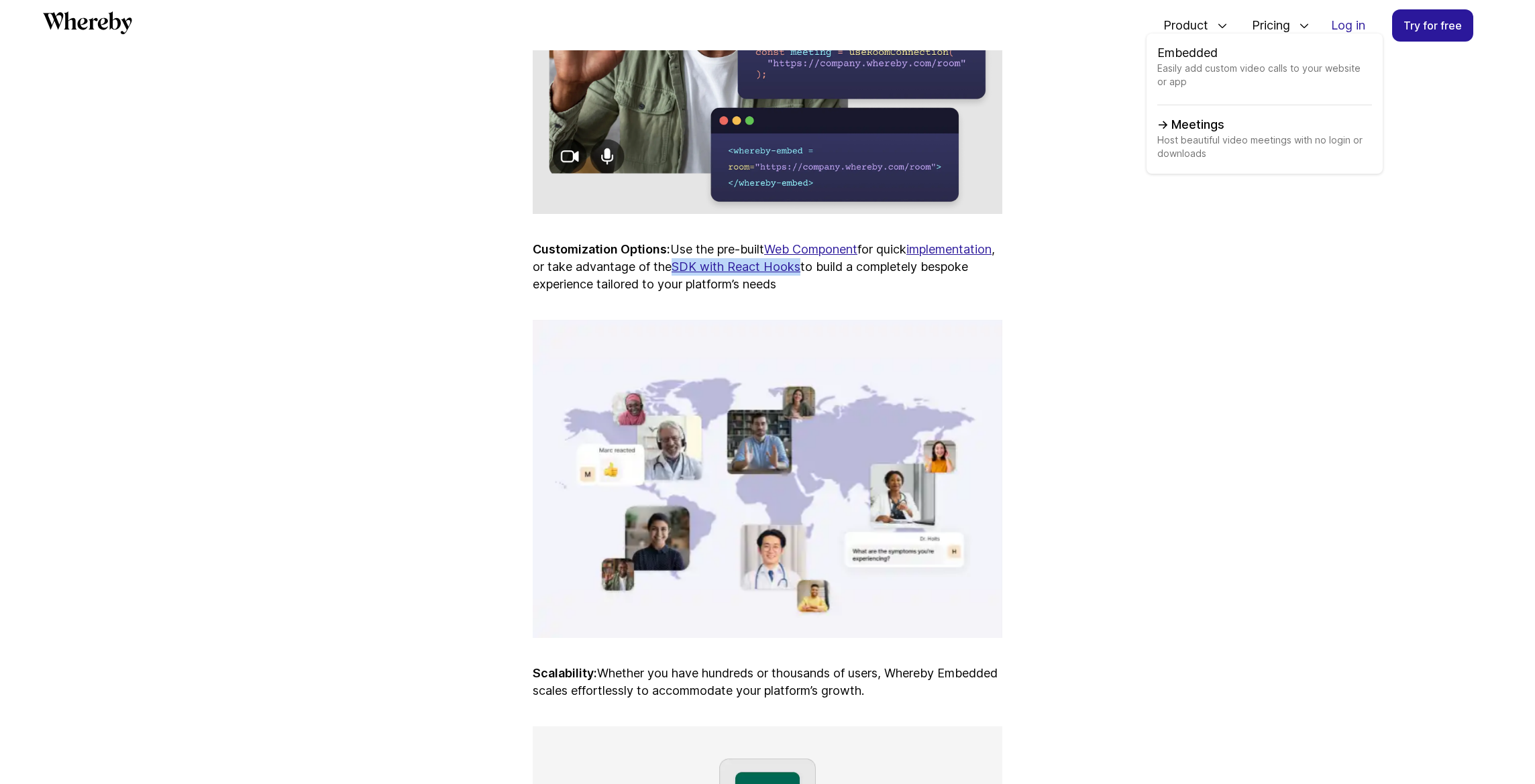
click at [1203, 131] on link "Meetings Host beautiful video meetings with no login or downloads" at bounding box center [1264, 140] width 215 height 47
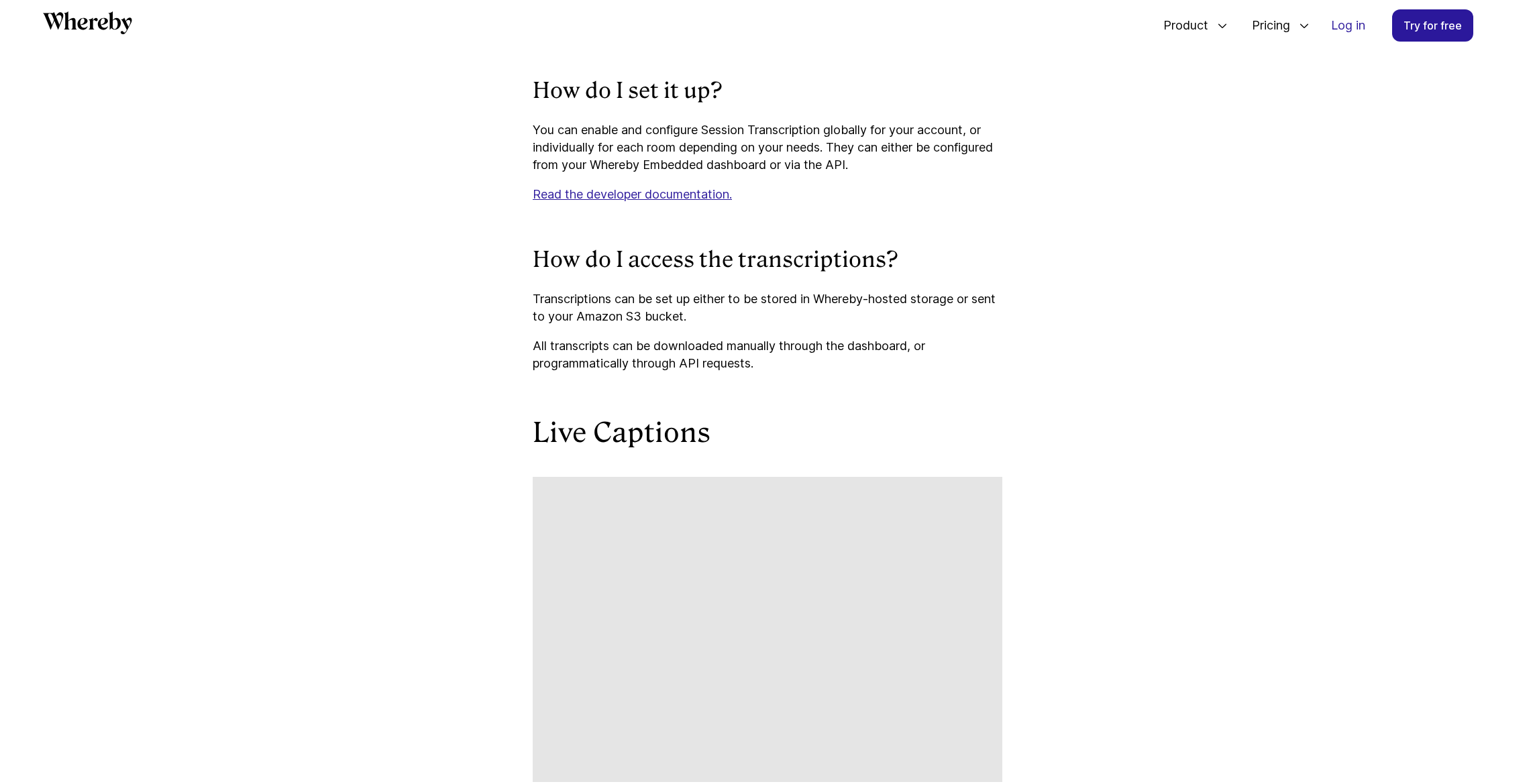
scroll to position [2133, 0]
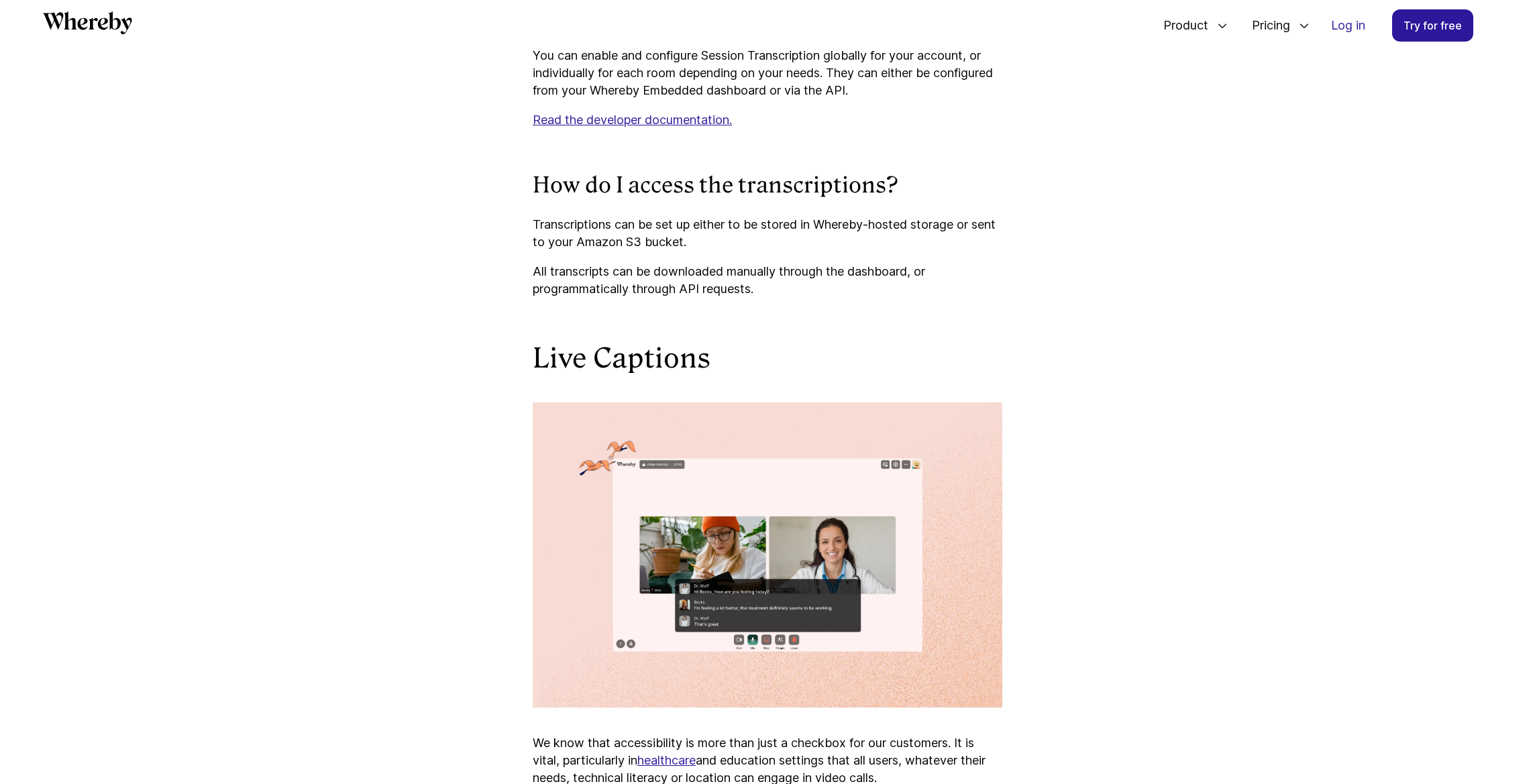
click at [1252, 234] on div "All Company Customer Stories Anywhere Works Embedded Enabling Better Engagement…" at bounding box center [767, 290] width 1535 height 4747
